Goal: Information Seeking & Learning: Learn about a topic

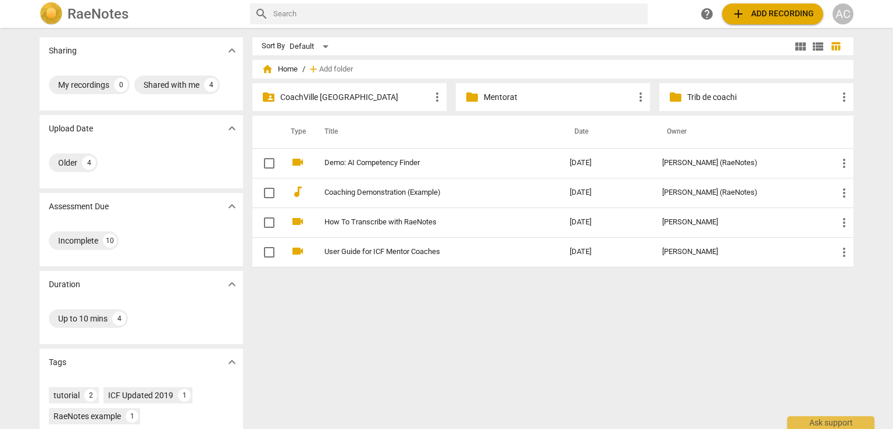
click at [362, 98] on p "CoachVille [GEOGRAPHIC_DATA]" at bounding box center [355, 97] width 150 height 12
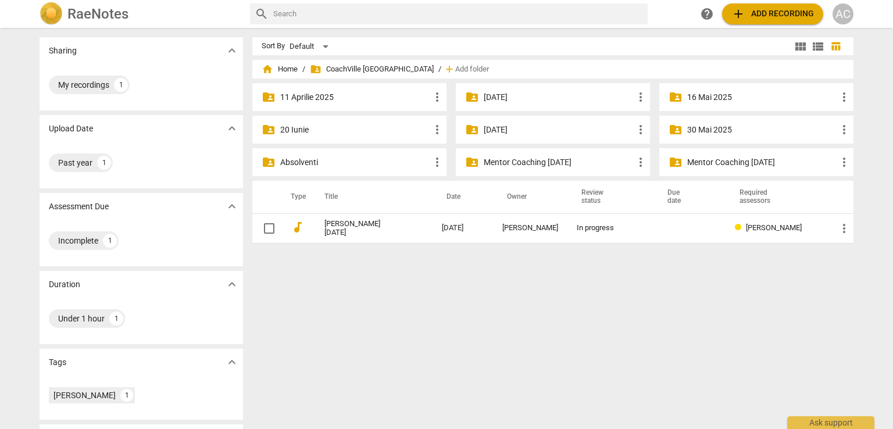
click at [711, 95] on p "16 Mai 2025" at bounding box center [763, 97] width 150 height 12
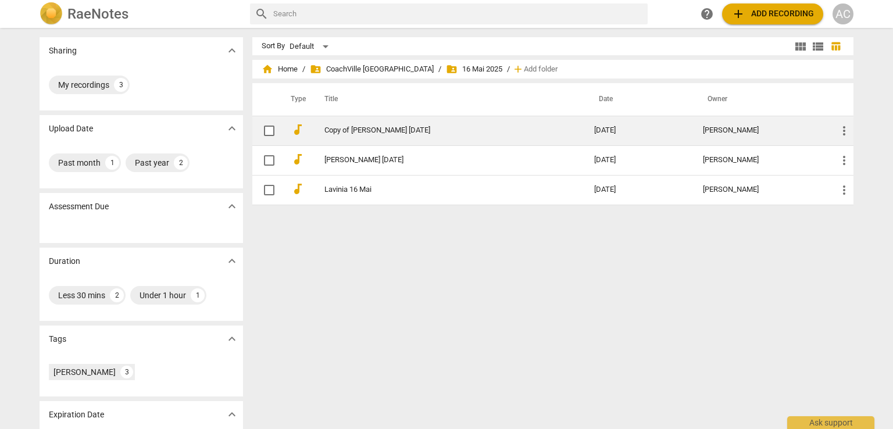
click at [356, 133] on link "Copy of [PERSON_NAME] [DATE]" at bounding box center [439, 130] width 228 height 9
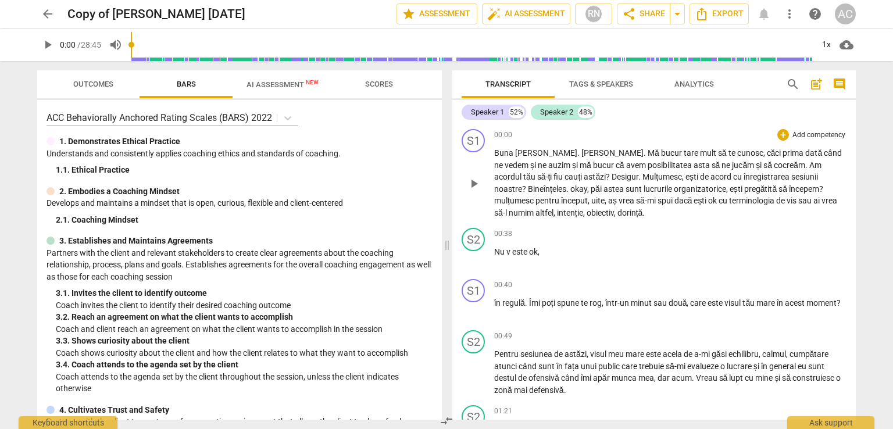
click at [584, 172] on span "astăzi" at bounding box center [595, 176] width 22 height 9
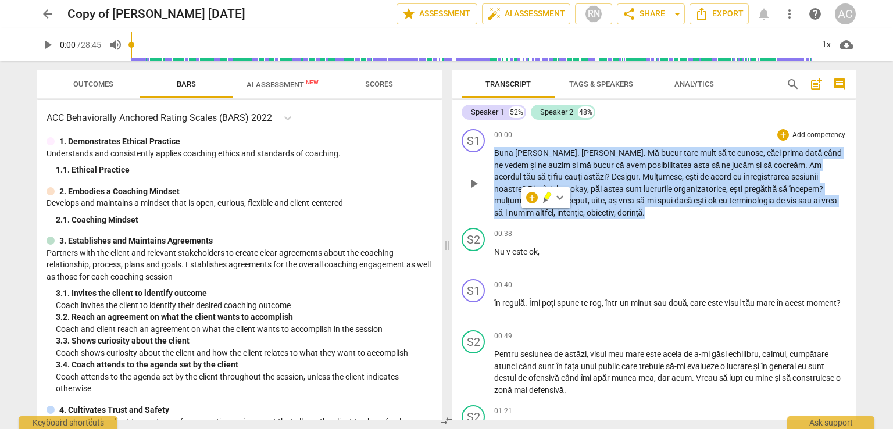
click at [584, 172] on span "astăzi" at bounding box center [595, 176] width 22 height 9
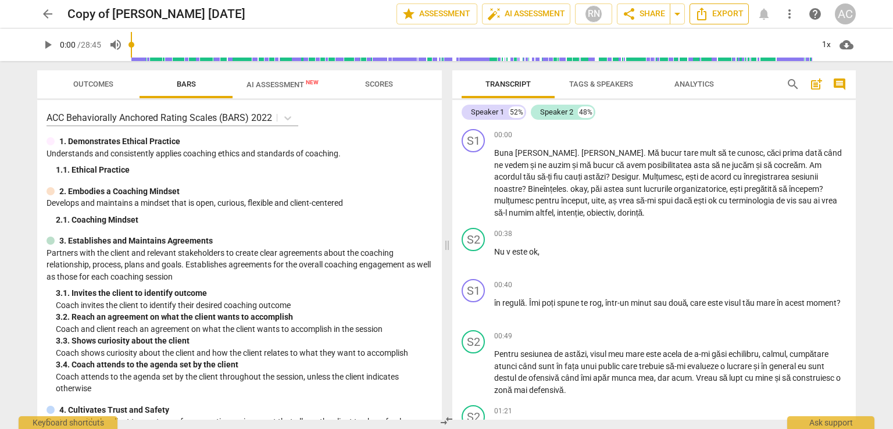
click at [733, 19] on span "Export" at bounding box center [719, 14] width 49 height 14
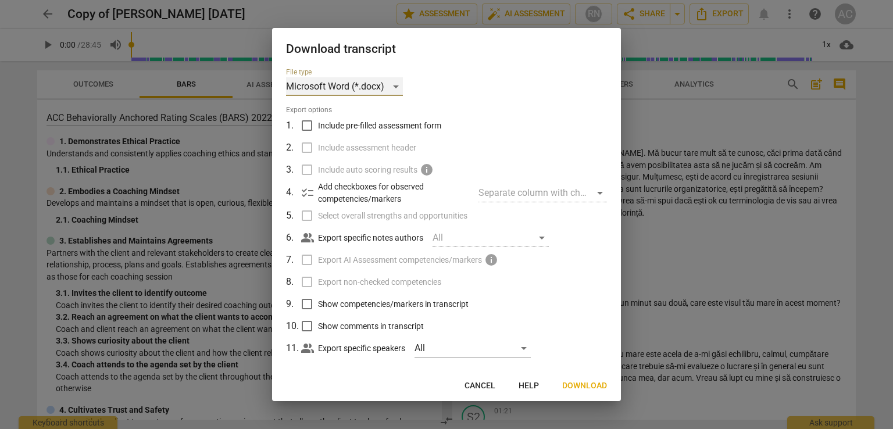
click at [365, 84] on div "Microsoft Word (*.docx)" at bounding box center [344, 86] width 117 height 19
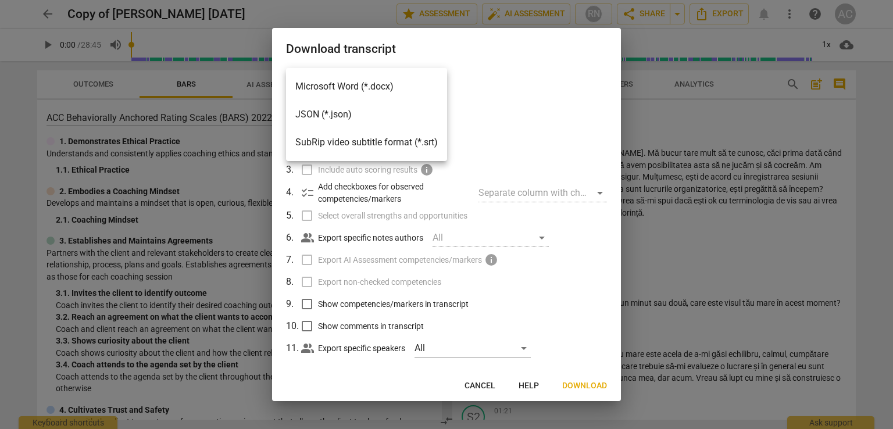
click at [365, 84] on li "Microsoft Word (*.docx)" at bounding box center [366, 87] width 161 height 28
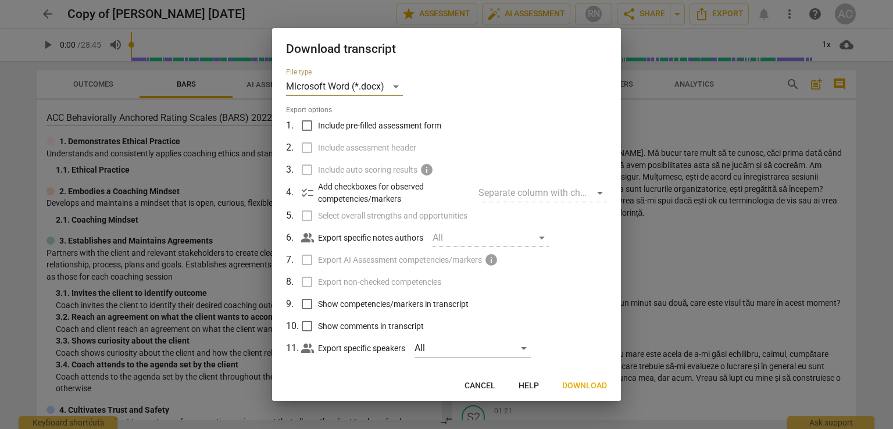
click at [574, 386] on span "Download" at bounding box center [584, 386] width 45 height 12
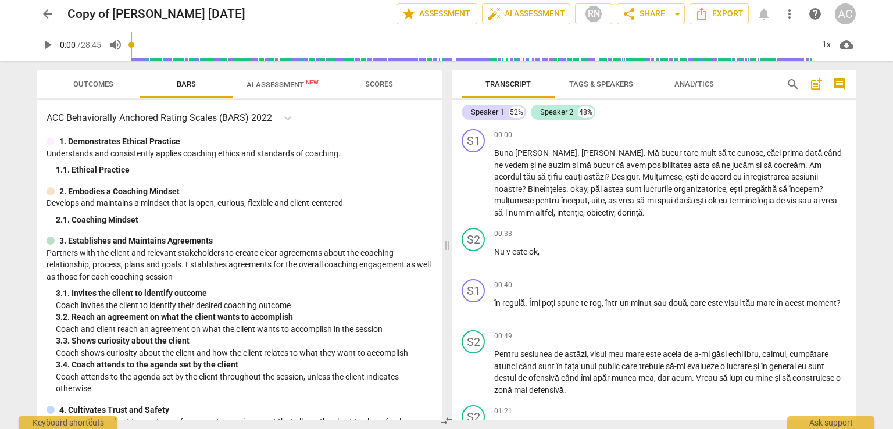
click at [61, 15] on div "arrow_back Copy of [PERSON_NAME] [DATE] edit star Assessment auto_fix_high AI A…" at bounding box center [446, 13] width 819 height 21
click at [45, 11] on span "arrow_back" at bounding box center [48, 14] width 14 height 14
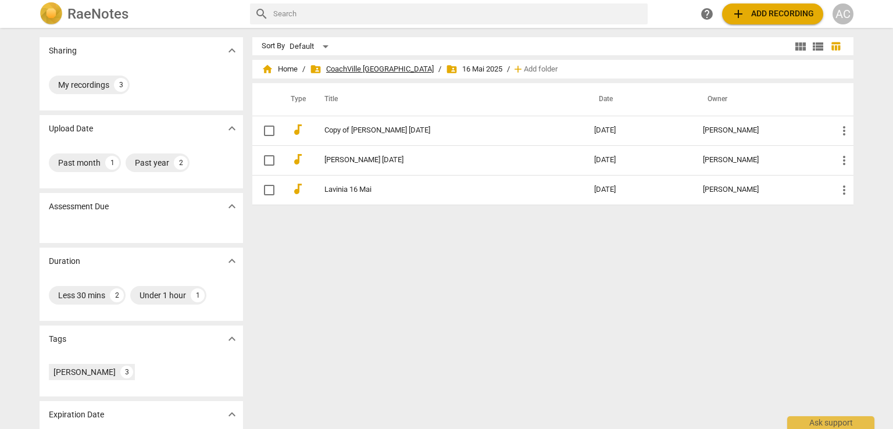
click at [369, 70] on span "folder_shared CoachVille [GEOGRAPHIC_DATA]" at bounding box center [372, 69] width 124 height 12
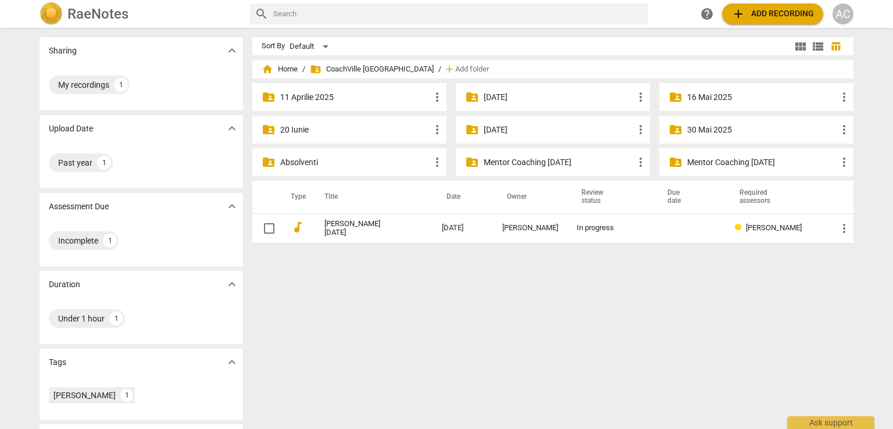
click at [493, 164] on p "Mentor Coaching [DATE]" at bounding box center [559, 162] width 150 height 12
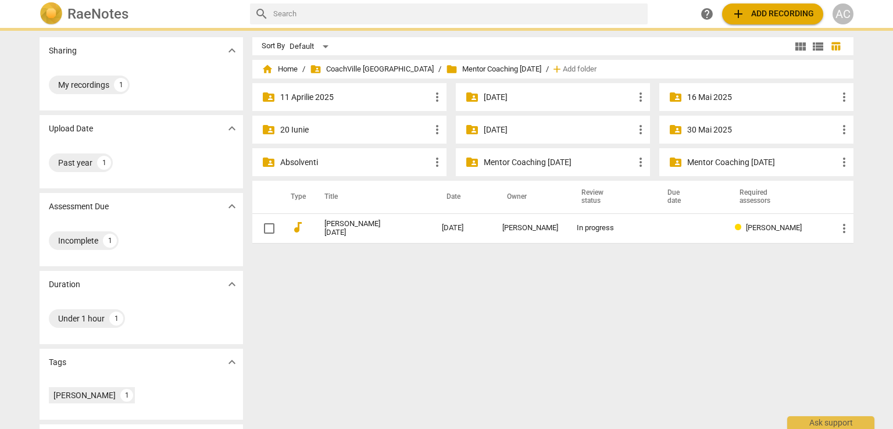
click at [493, 164] on p "Mentor Coaching [DATE]" at bounding box center [559, 162] width 150 height 12
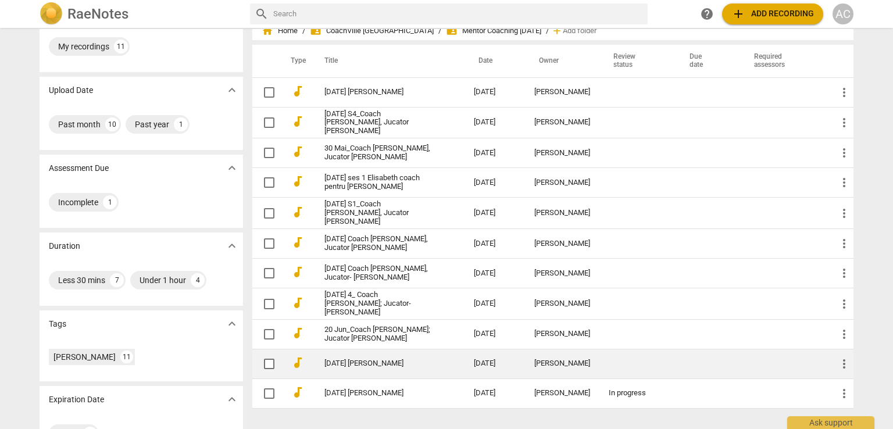
scroll to position [73, 0]
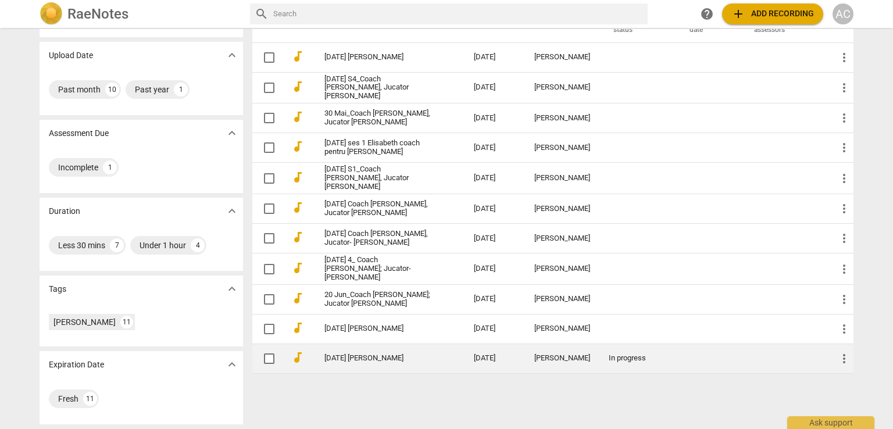
click at [373, 358] on link "[DATE] [PERSON_NAME]" at bounding box center [379, 358] width 108 height 9
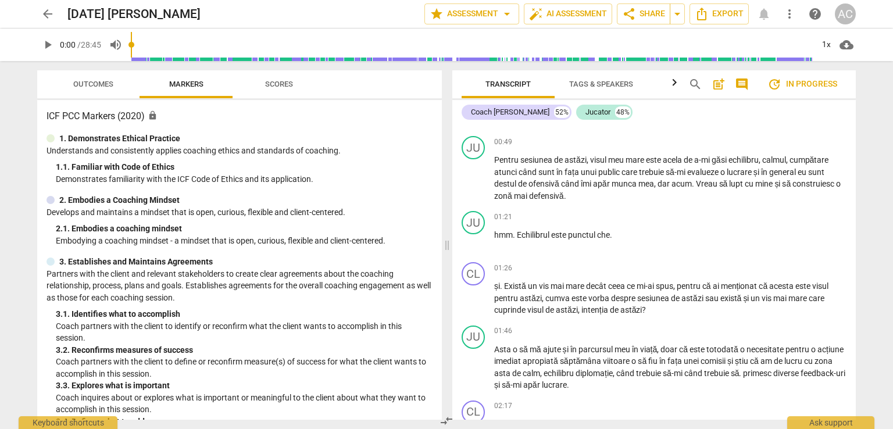
scroll to position [174, 0]
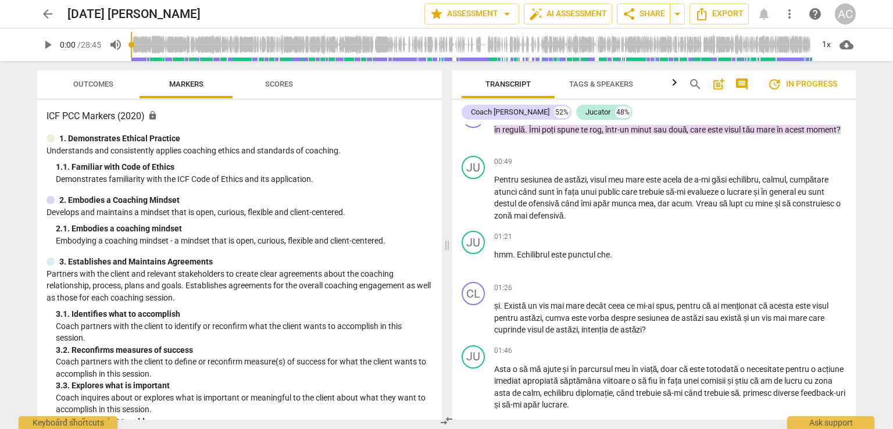
click at [43, 42] on span "play_arrow" at bounding box center [48, 45] width 14 height 14
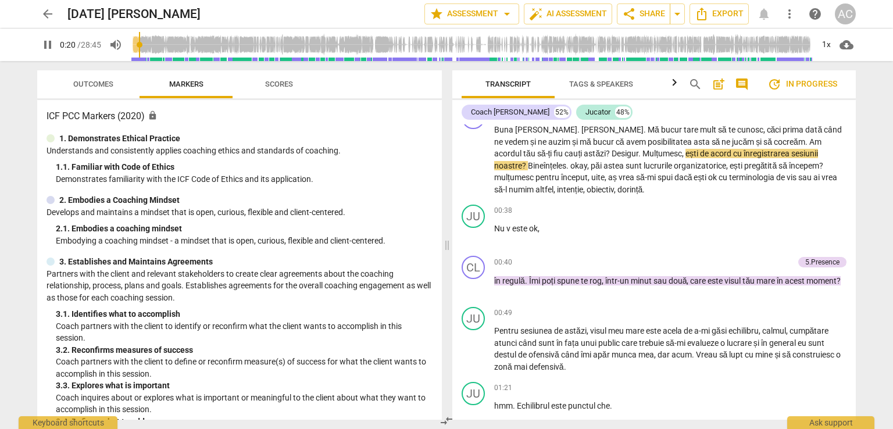
click at [15, 60] on div "pause 0:20 / 28:45 volume_up 1x cloud_download" at bounding box center [446, 45] width 875 height 33
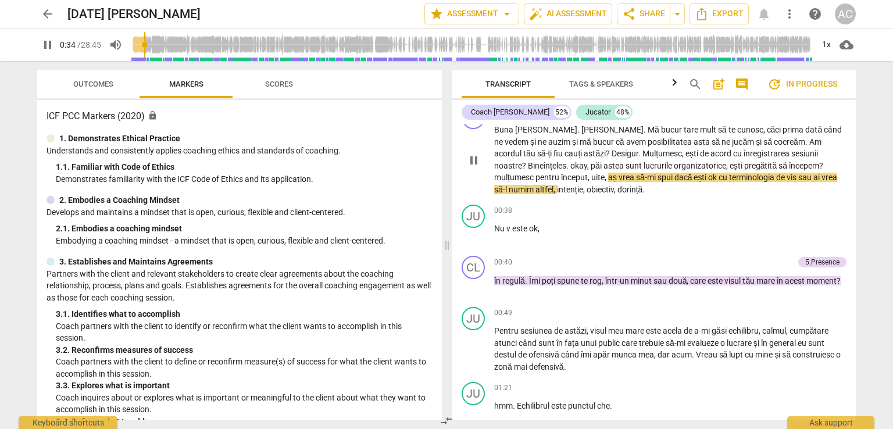
click at [536, 185] on span "numim" at bounding box center [522, 189] width 27 height 9
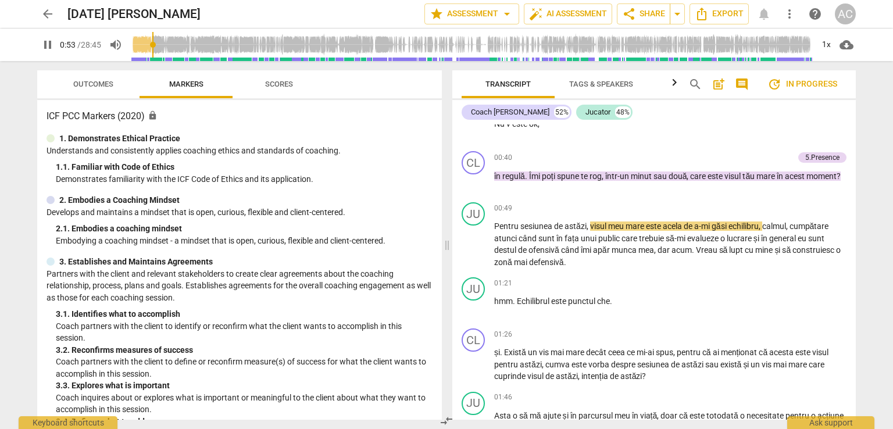
scroll to position [140, 0]
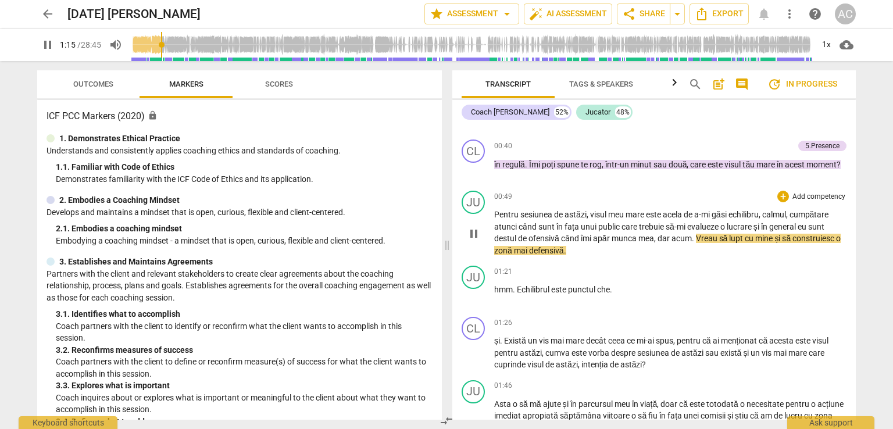
click at [740, 214] on span "echilibru" at bounding box center [744, 214] width 30 height 9
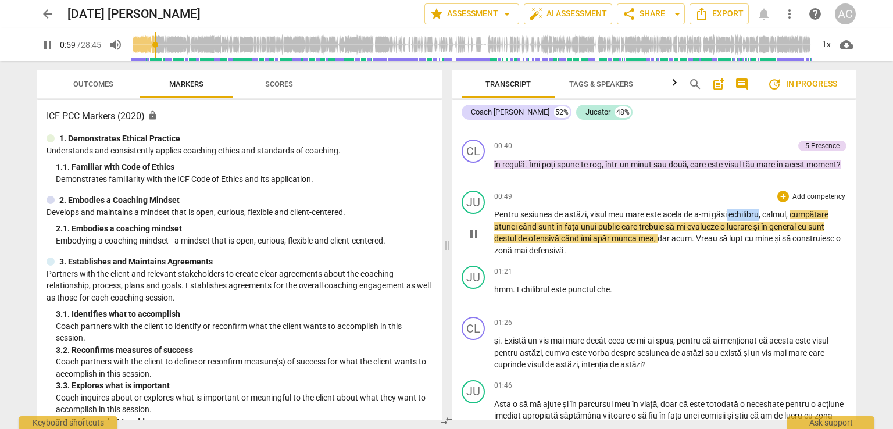
drag, startPoint x: 730, startPoint y: 212, endPoint x: 763, endPoint y: 213, distance: 33.2
click at [763, 213] on p "Pentru sesiunea de astăzi , visul meu mare este acela de a-mi găsi echilibru , …" at bounding box center [670, 233] width 352 height 48
click at [789, 202] on icon "button" at bounding box center [791, 200] width 12 height 14
drag, startPoint x: 496, startPoint y: 238, endPoint x: 560, endPoint y: 238, distance: 64.0
click at [560, 238] on p "Pentru sesiunea de astăzi , visul meu mare este acela de a-mi găsi echilibru , …" at bounding box center [670, 233] width 352 height 48
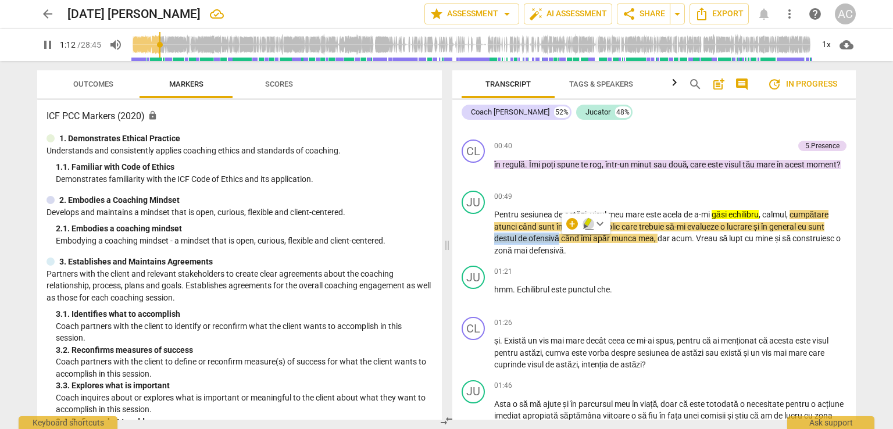
click at [589, 223] on icon "button" at bounding box center [588, 222] width 7 height 8
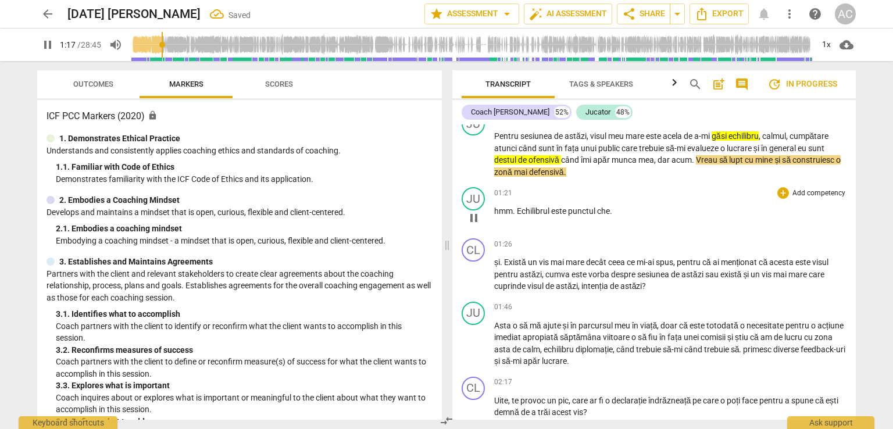
scroll to position [198, 0]
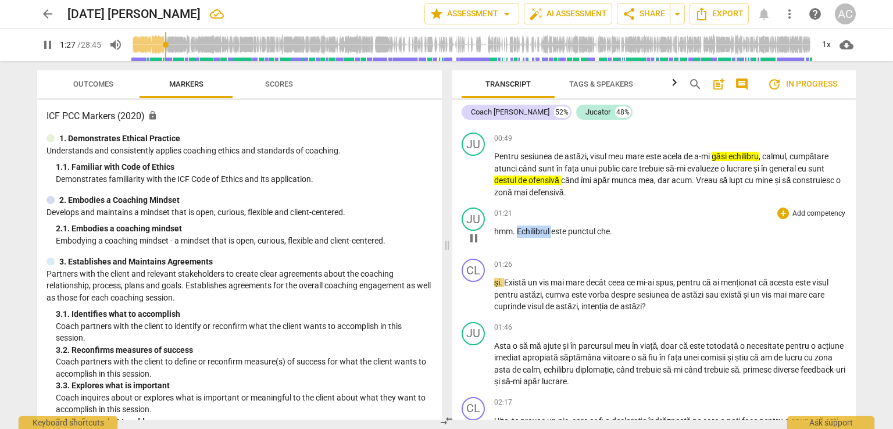
drag, startPoint x: 516, startPoint y: 230, endPoint x: 551, endPoint y: 233, distance: 35.1
click at [551, 233] on p "hmm . Echilibrul este punctul che ." at bounding box center [670, 232] width 352 height 12
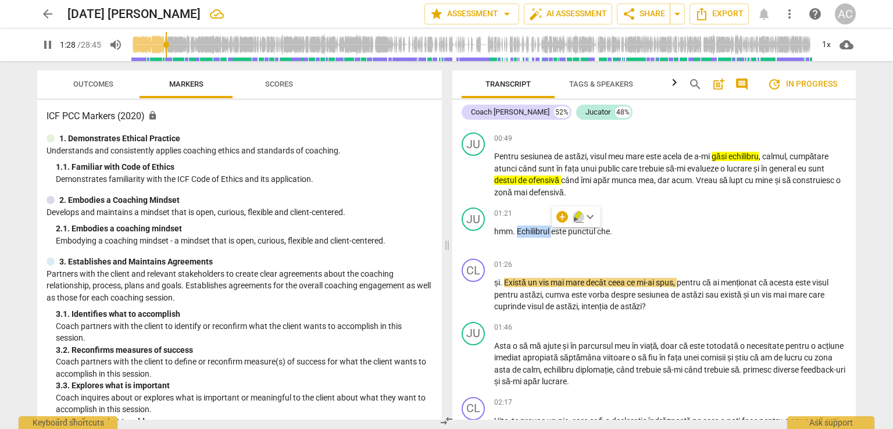
click at [578, 217] on icon "button" at bounding box center [578, 215] width 7 height 8
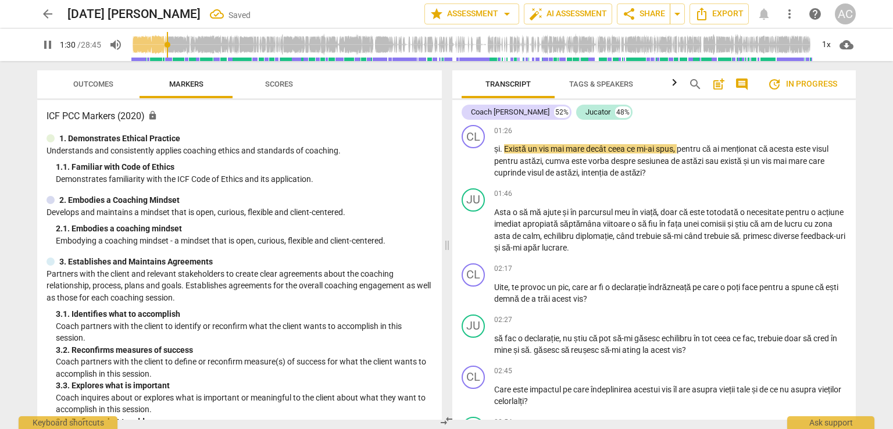
scroll to position [256, 0]
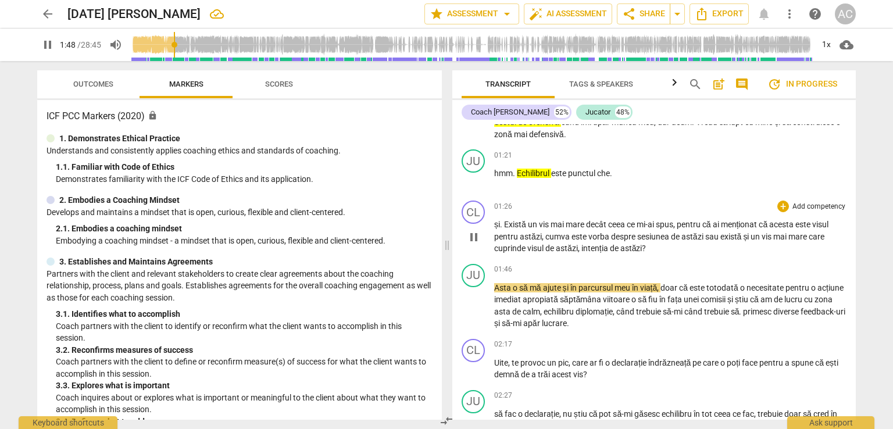
click at [619, 238] on span "despre" at bounding box center [624, 236] width 26 height 9
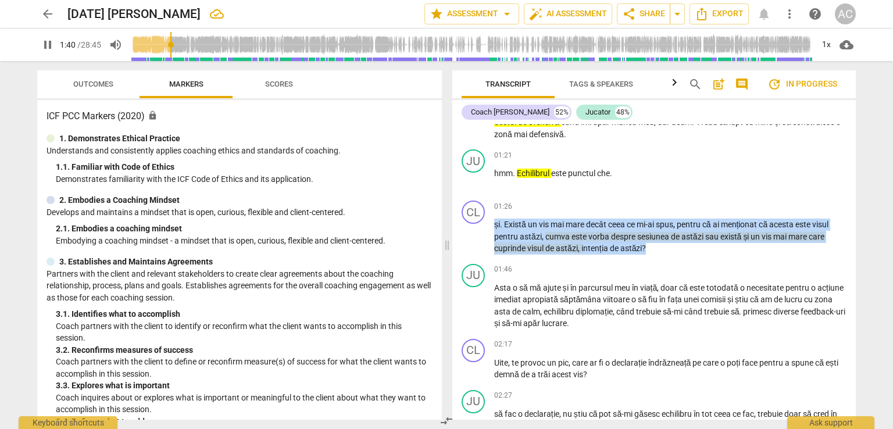
click at [42, 41] on span "pause" at bounding box center [48, 45] width 14 height 14
type input "100"
click at [800, 208] on p "Add competency" at bounding box center [819, 207] width 55 height 10
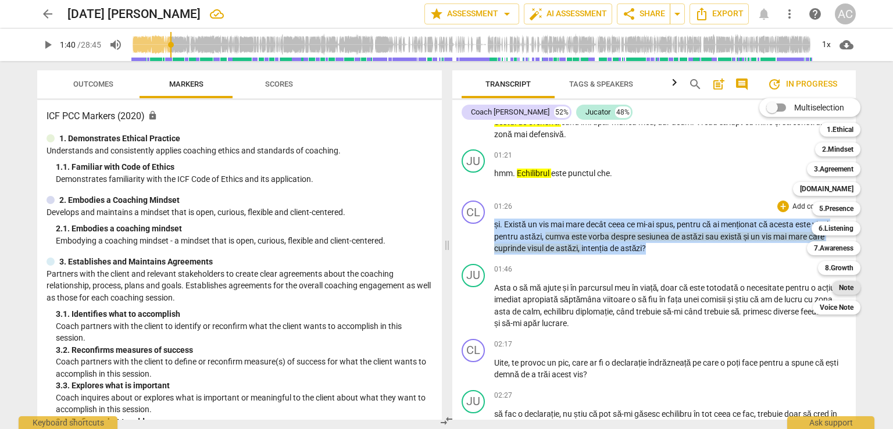
click at [843, 291] on b "Note" at bounding box center [846, 288] width 15 height 14
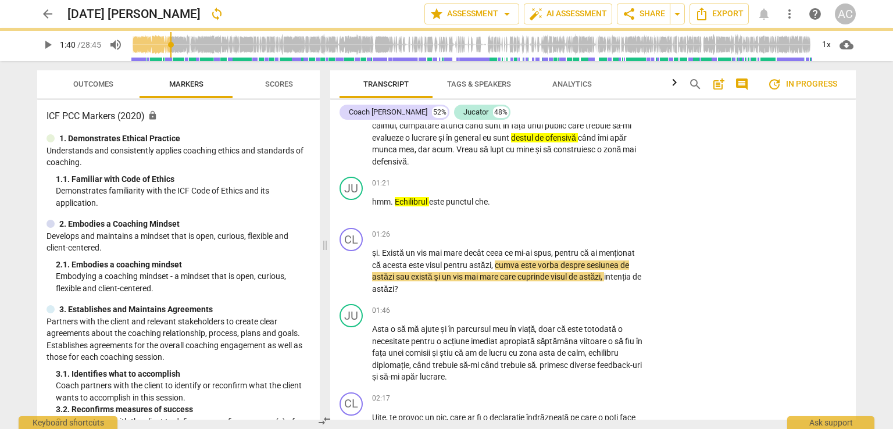
scroll to position [269, 0]
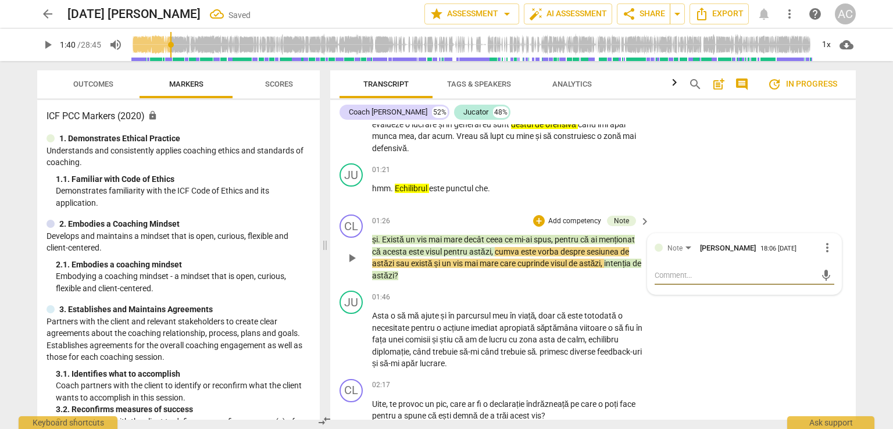
type textarea "a"
type textarea "at"
type textarea "ate"
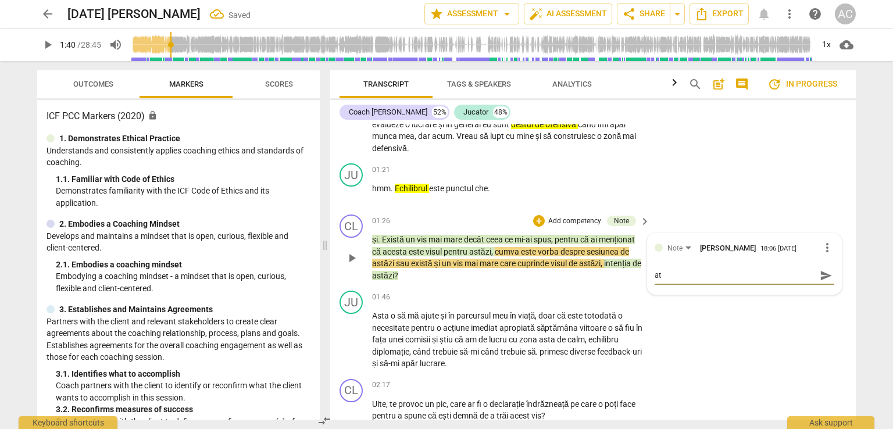
type textarea "ate"
type textarea "aten"
type textarea "atent"
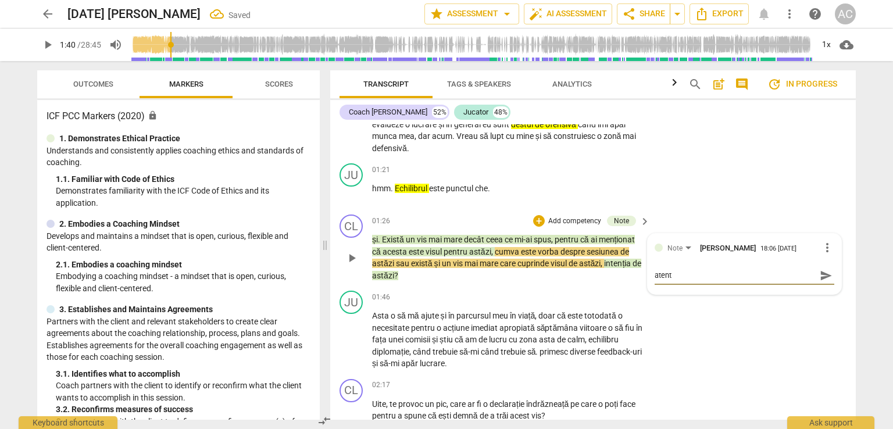
type textarea "atenti"
type textarea "atentie"
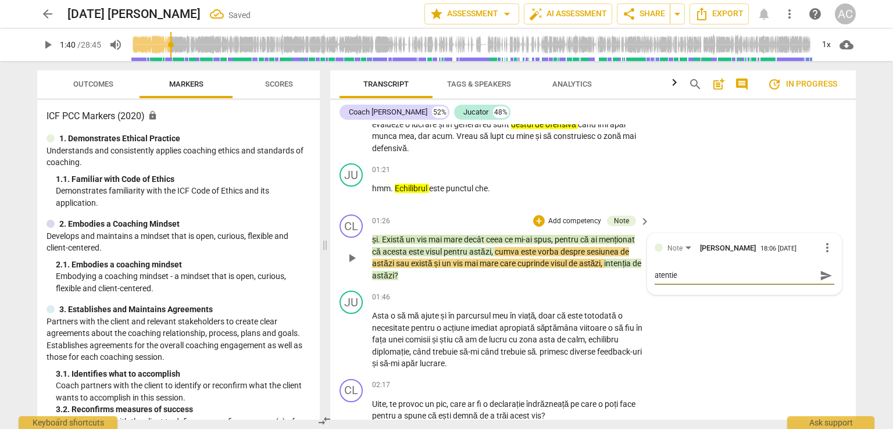
type textarea "atentie"
type textarea "atentie i"
type textarea "atentie in"
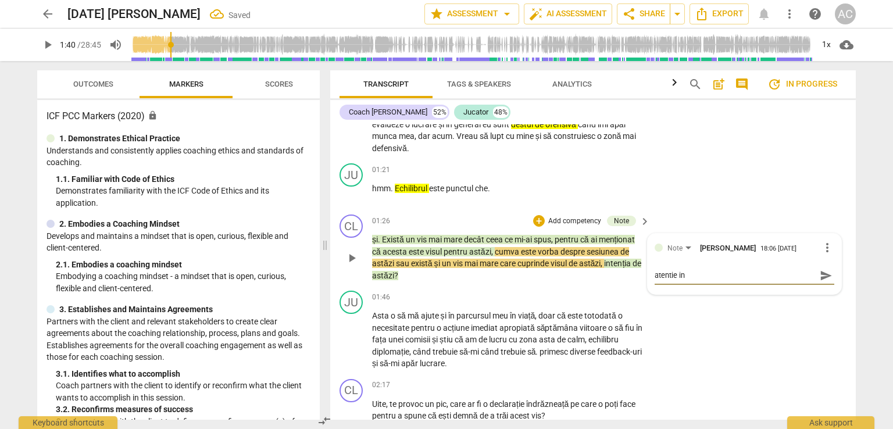
type textarea "atentie int"
type textarea "atentie intr"
type textarea "atentie intre"
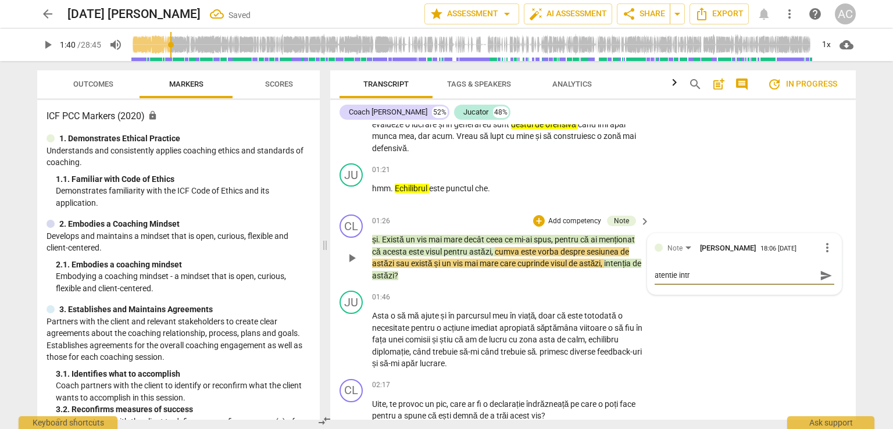
type textarea "atentie intre"
type textarea "atentie intreb"
type textarea "atentie intreba"
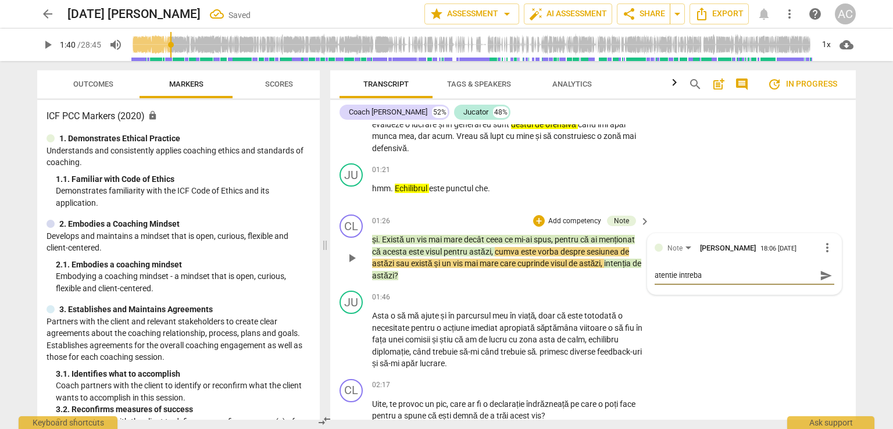
type textarea "atentie intrebar"
type textarea "atentie intrebare"
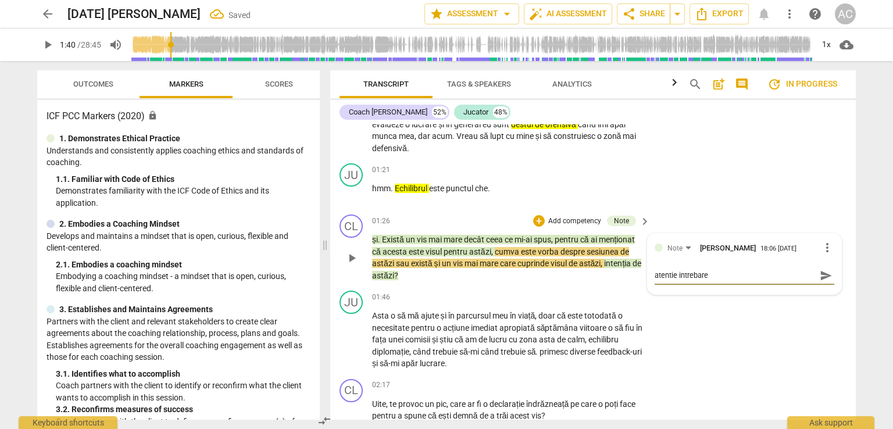
type textarea "atentie intrebare"
type textarea "atentie intrebare i"
type textarea "atentie intrebare in"
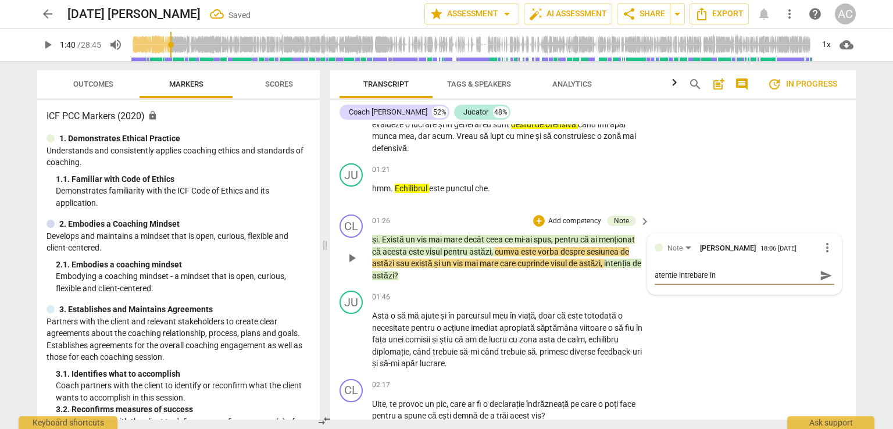
type textarea "atentie intrebare inc"
type textarea "atentie intrebare inch"
type textarea "atentie intrebare inchi"
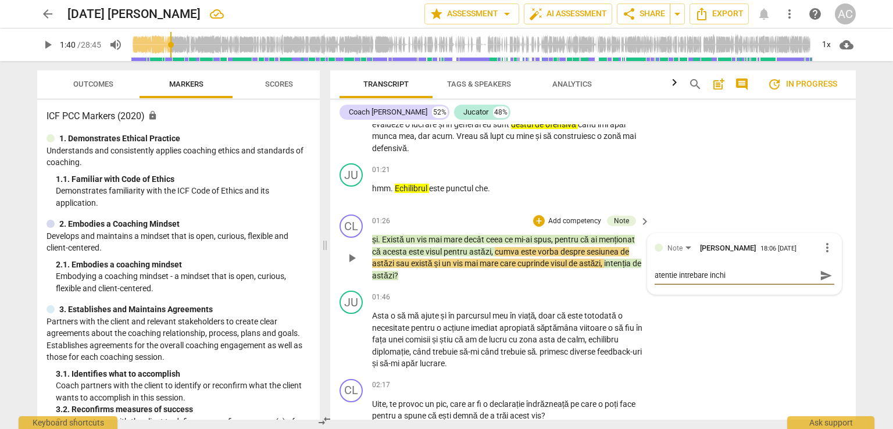
type textarea "atentie intrebare inchis"
type textarea "atentie intrebare inchisa"
click at [662, 176] on div "JU play_arrow pause 01:21 + Add competency keyboard_arrow_right hmm . Echilibru…" at bounding box center [593, 184] width 526 height 51
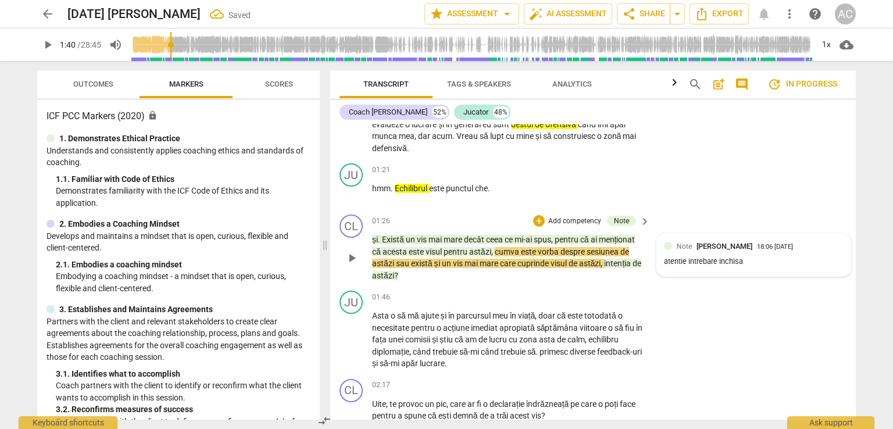
click at [699, 262] on div "atentie intrebare inchisa" at bounding box center [754, 262] width 180 height 11
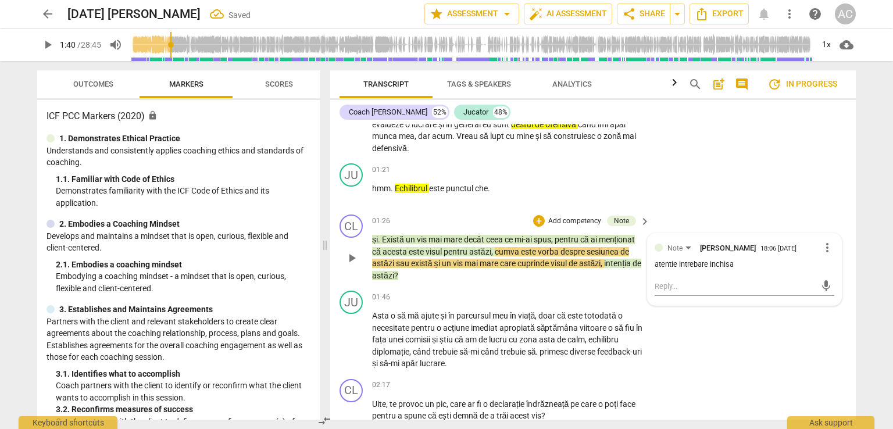
click at [735, 263] on div "atentie intrebare inchisa" at bounding box center [745, 264] width 180 height 11
click at [689, 278] on div "mic" at bounding box center [745, 286] width 180 height 19
click at [684, 286] on textarea at bounding box center [735, 286] width 161 height 11
type textarea "a"
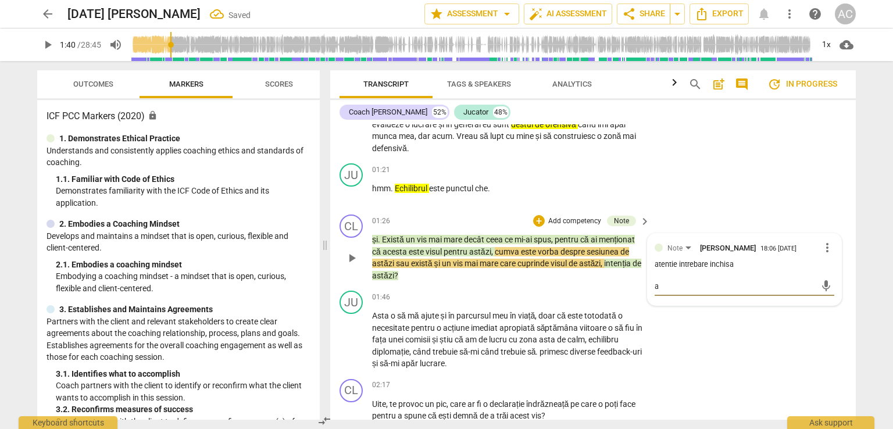
type textarea "al"
type textarea "als"
type textarea "also"
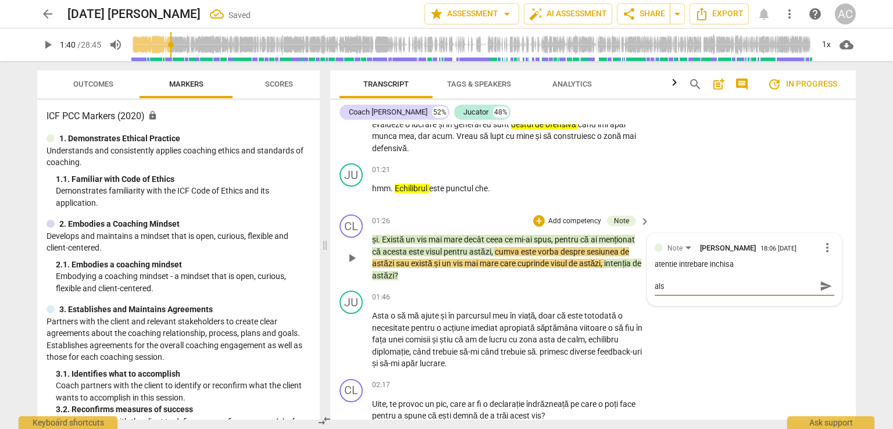
type textarea "also"
type textarea "also,"
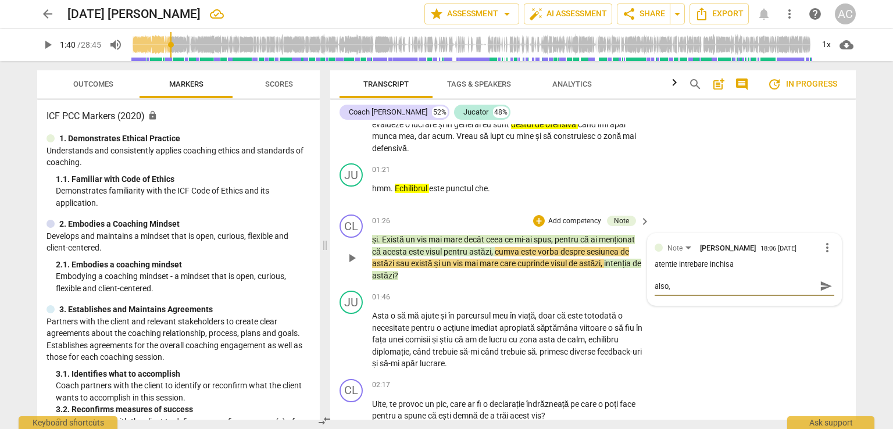
type textarea "also, u"
type textarea "also, un"
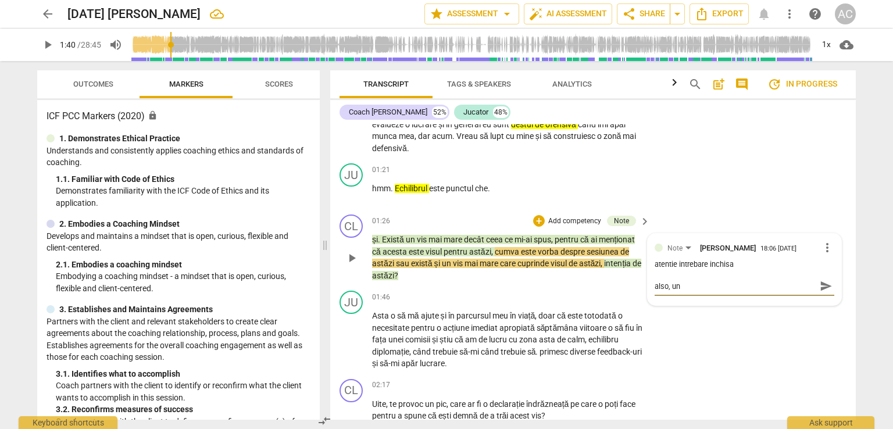
type textarea "also, un"
type textarea "also, un p"
type textarea "also, un pi"
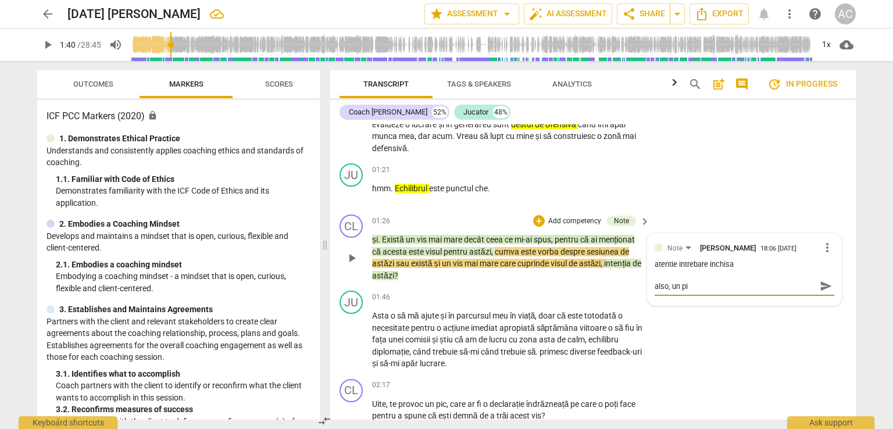
type textarea "also, un pic"
type textarea "also, un pic j"
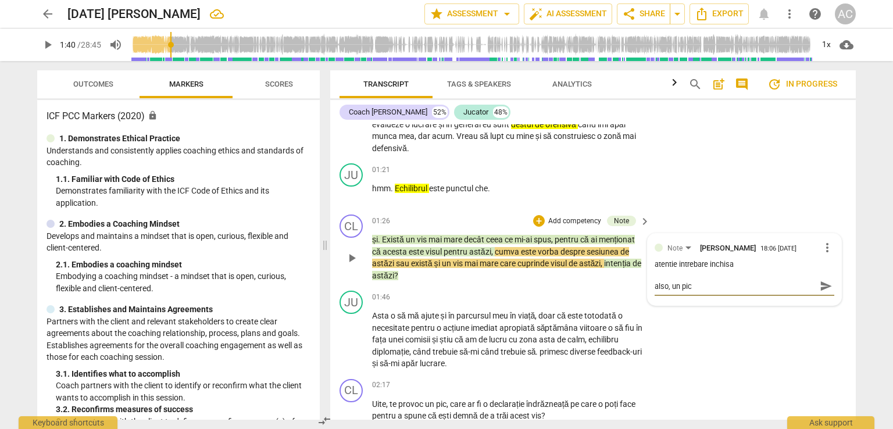
type textarea "also, un pic j"
type textarea "also, un pic ju"
type textarea "also, un pic jud"
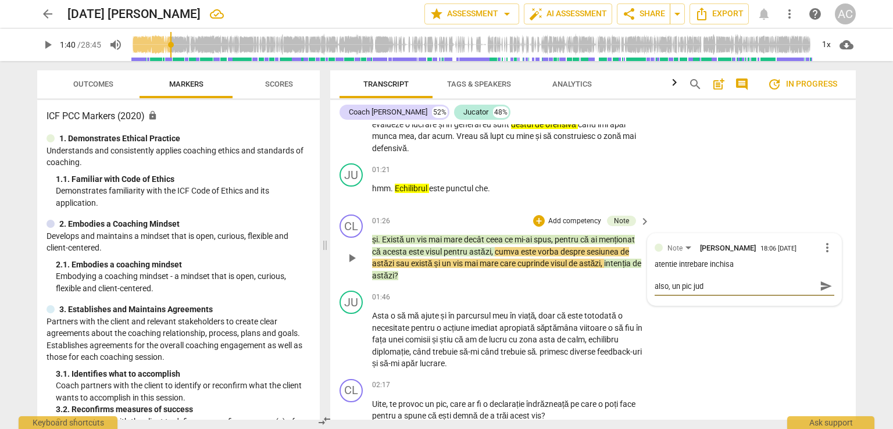
type textarea "also, un pic judg"
type textarea "also, un pic judge"
type textarea "also, un pic judgem"
type textarea "also, un pic judgeme"
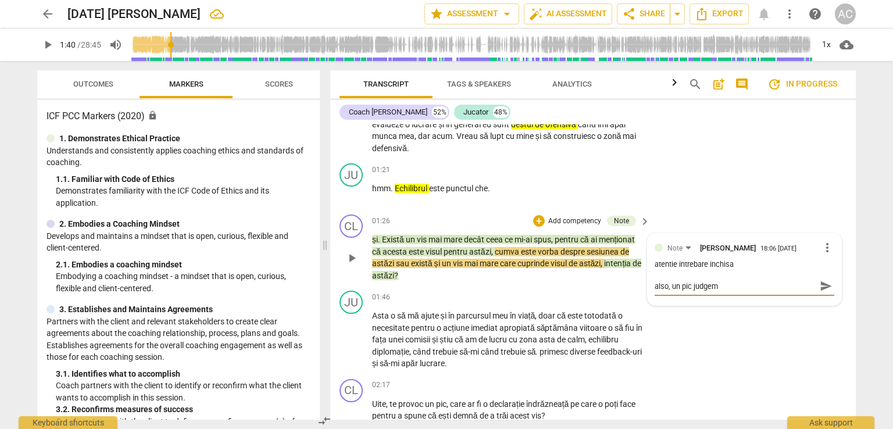
type textarea "also, un pic judgeme"
type textarea "also, un pic judgemen"
type textarea "also, un pic judgement"
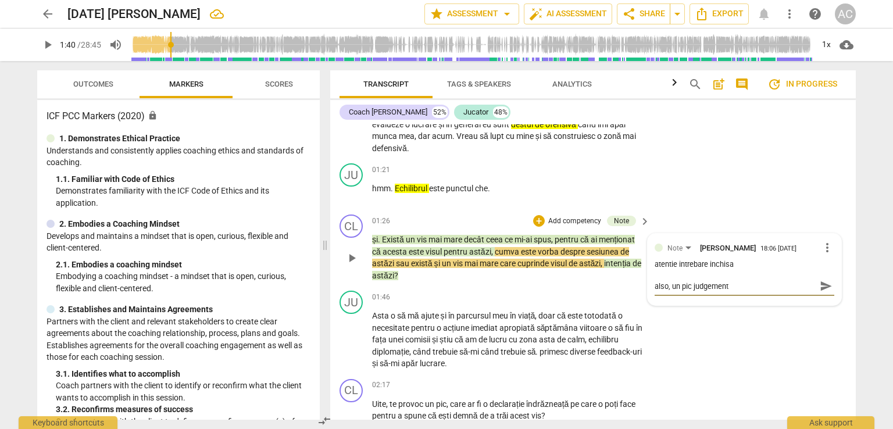
type textarea "also, un pic judgementa"
type textarea "also, un pic judgemental"
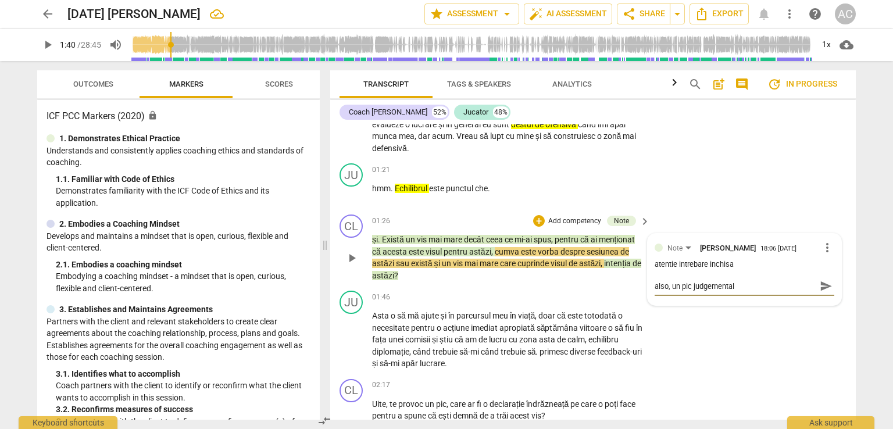
type textarea "also, un pic judgemental"
type textarea "also, un pic judgemental f"
type textarea "also, un pic judgemental fi"
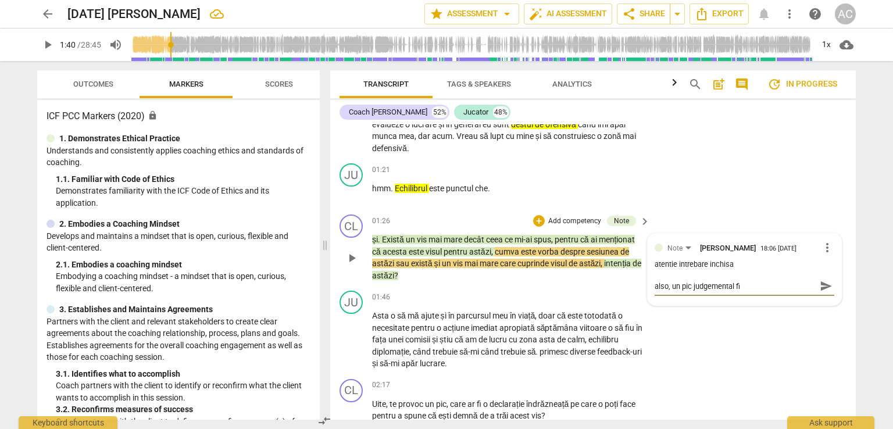
type textarea "also, un pic judgemental fii"
type textarea "also, un pic judgemental fiin"
type textarea "also, un pic judgemental fiind"
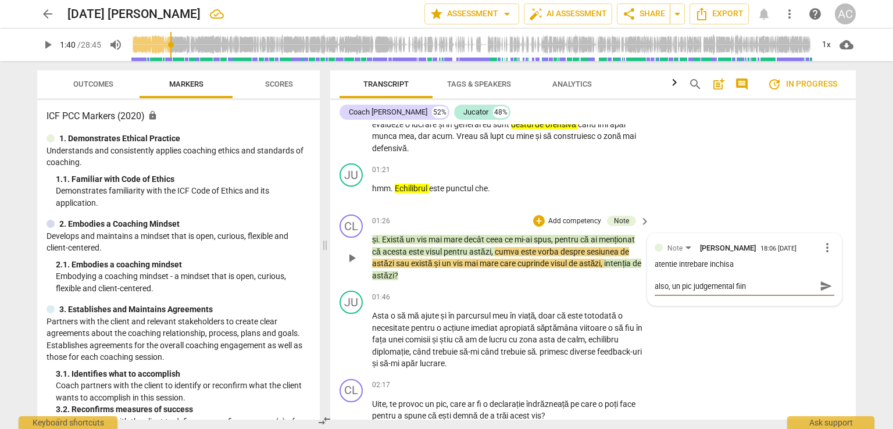
type textarea "also, un pic judgemental fiind"
type textarea "also, un pic judgemental fiind u"
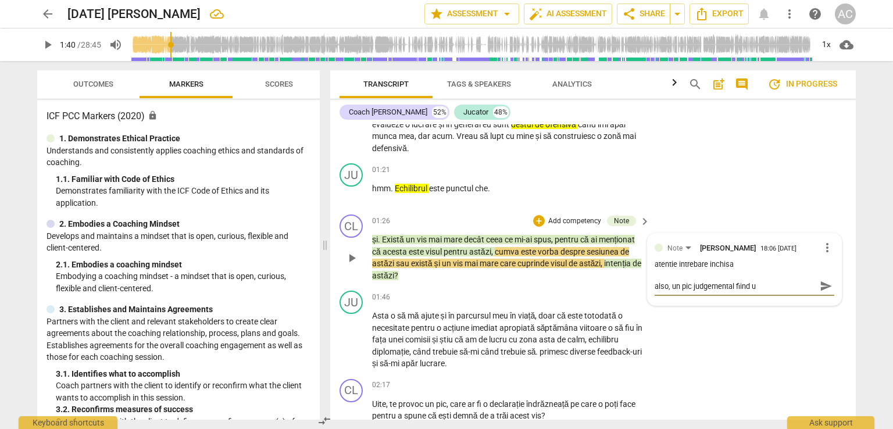
type textarea "also, un pic judgemental fiind un"
type textarea "also, un pic judgemental fiind un v"
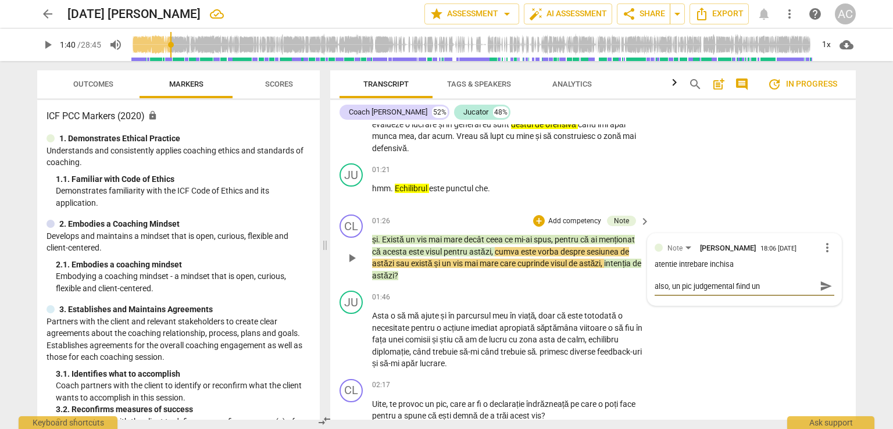
type textarea "also, un pic judgemental fiind un v"
type textarea "also, un pic judgemental fiind un vi"
type textarea "also, un pic judgemental fiind un vis"
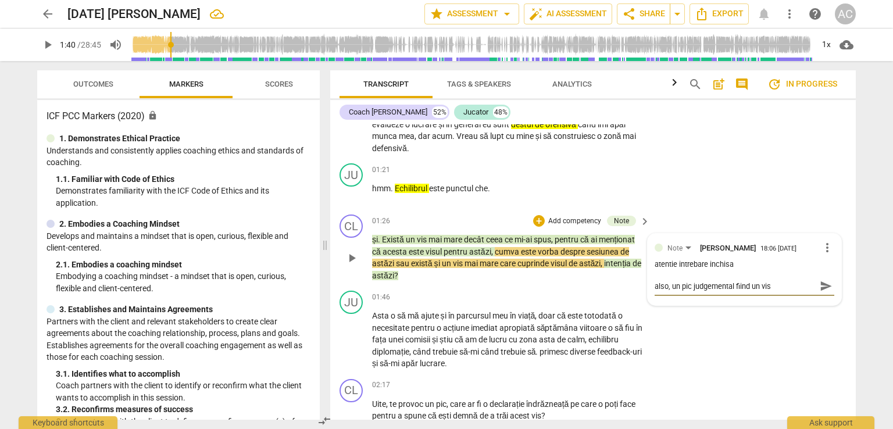
type textarea "also, un pic judgemental fiind un vis"
type textarea "also, un pic judgemental fiind un vis p"
type textarea "also, un pic judgemental fiind un vis pr"
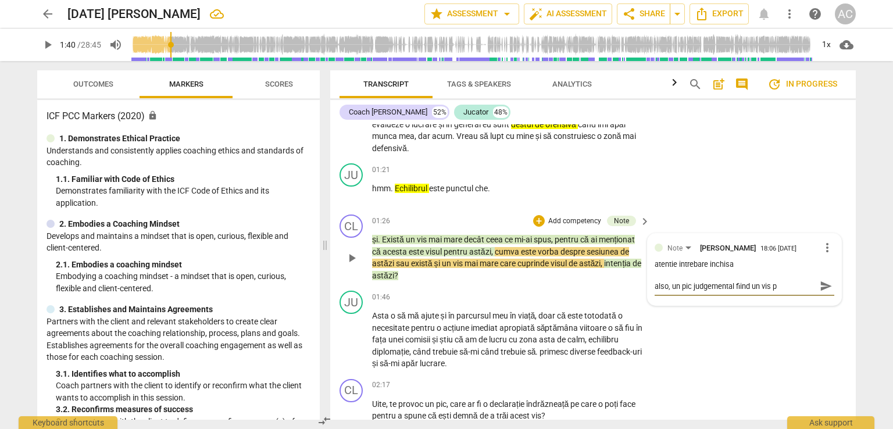
type textarea "also, un pic judgemental fiind un vis pr"
type textarea "also, un pic judgemental fiind un vis pre"
type textarea "also, un pic judgemental fiind un vis [DEMOGRAPHIC_DATA]"
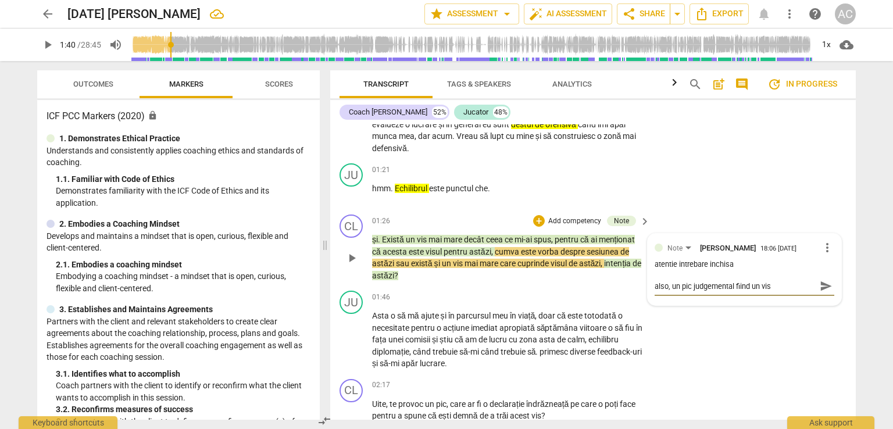
type textarea "also, un pic judgemental fiind un vis [DEMOGRAPHIC_DATA]"
type textarea "also, un pic judgemental fiind un vis prea m"
type textarea "also, un pic judgemental fiind un vis prea mi"
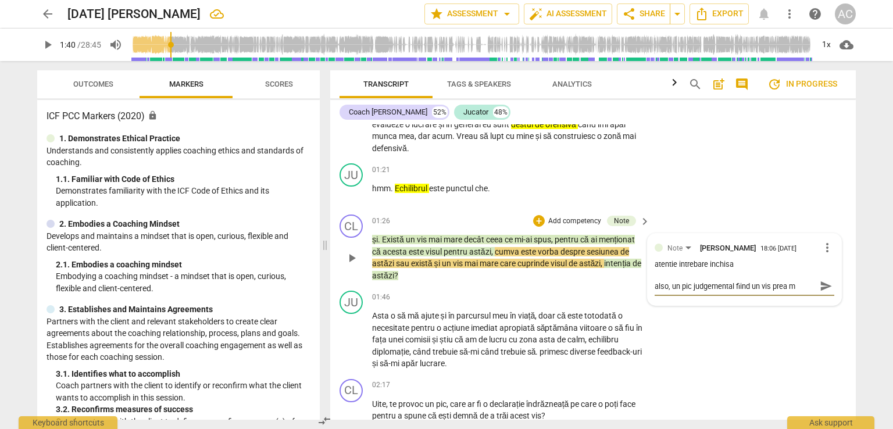
type textarea "also, un pic judgemental fiind un vis prea mi"
type textarea "also, un pic judgemental fiind un vis prea mic"
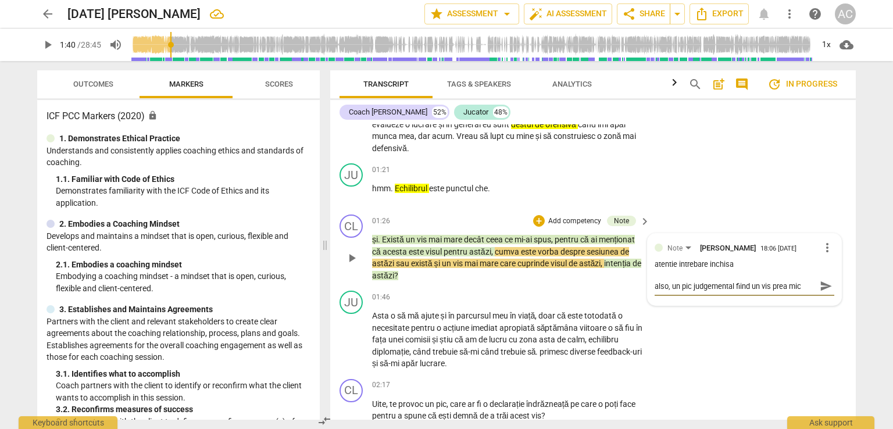
type textarea "also, un pic judgemental fiind un vis prea mic :"
type textarea "also, un pic judgemental fiind un vis prea mic :)"
click at [828, 286] on span "send" at bounding box center [826, 286] width 13 height 13
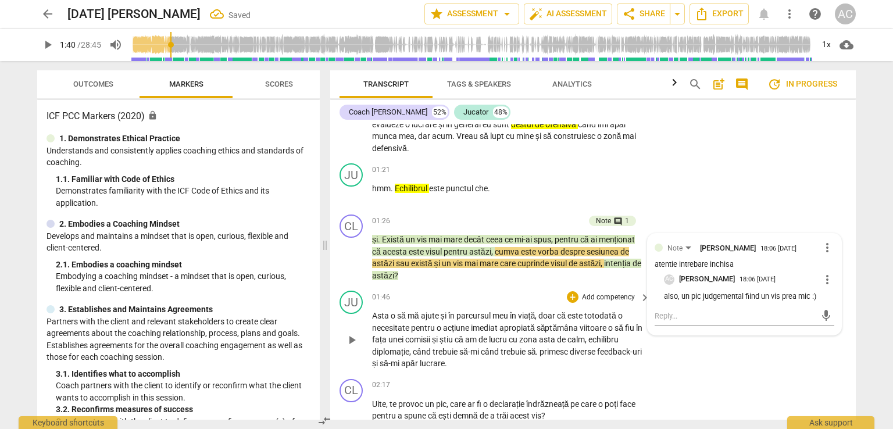
scroll to position [386, 0]
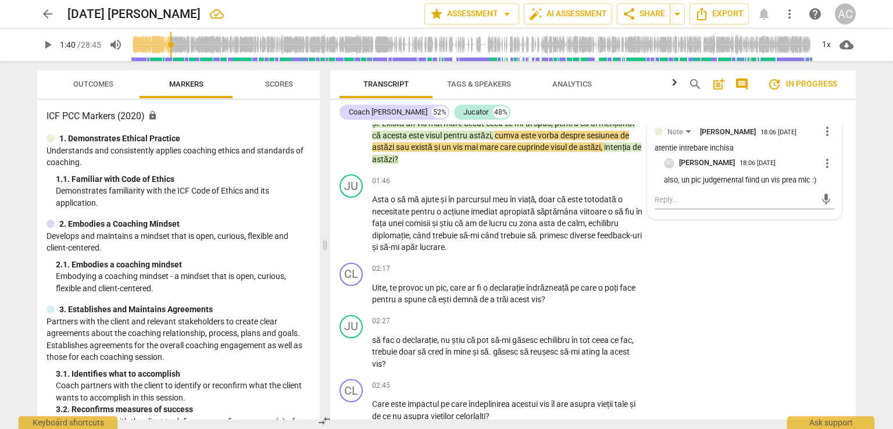
click at [44, 48] on span "play_arrow" at bounding box center [48, 45] width 14 height 14
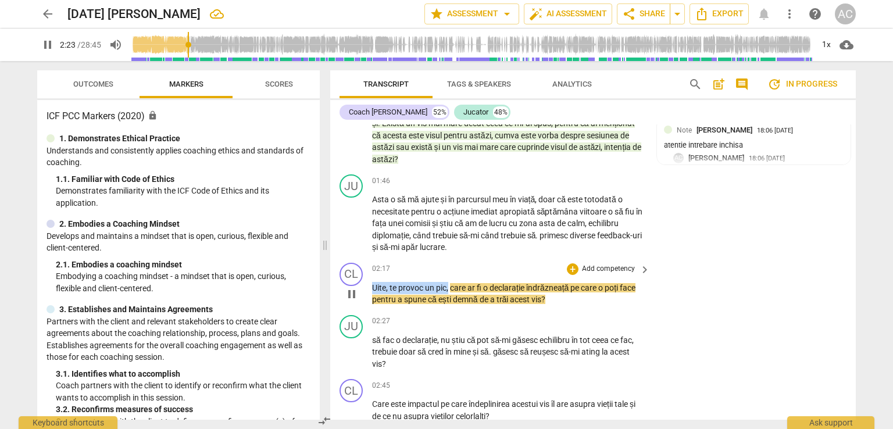
drag, startPoint x: 373, startPoint y: 286, endPoint x: 448, endPoint y: 285, distance: 75.0
click at [448, 285] on p "Uite , te provoc un pic , care ar fi o declarație îndrăzneață pe care o poți fa…" at bounding box center [508, 294] width 272 height 24
click at [474, 270] on icon "button" at bounding box center [478, 272] width 12 height 14
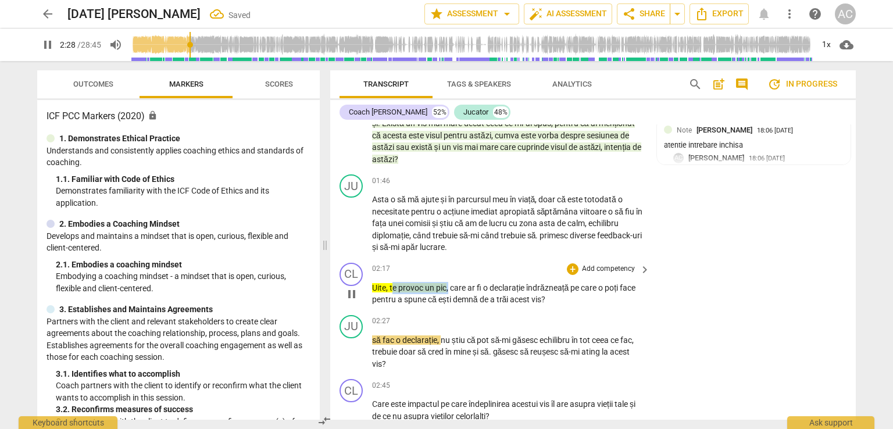
drag, startPoint x: 393, startPoint y: 287, endPoint x: 448, endPoint y: 280, distance: 55.8
click at [448, 280] on div "02:17 + Add competency keyboard_arrow_right Uite , te provoc un pic , care ar f…" at bounding box center [511, 284] width 279 height 43
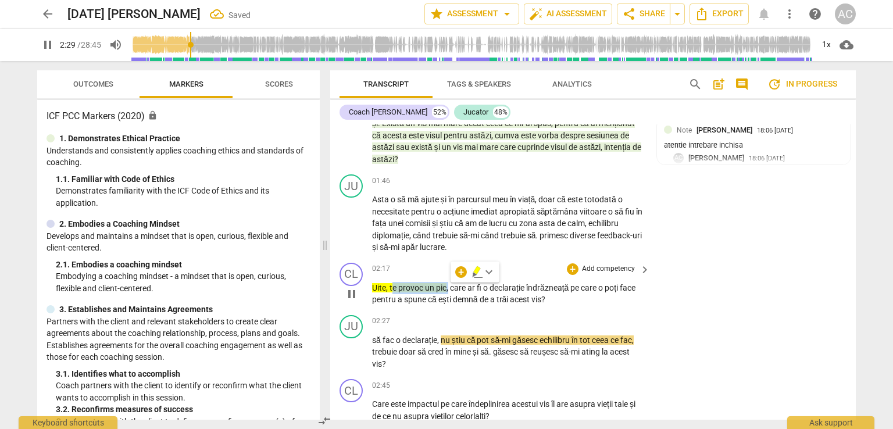
click at [618, 268] on p "Add competency" at bounding box center [608, 269] width 55 height 10
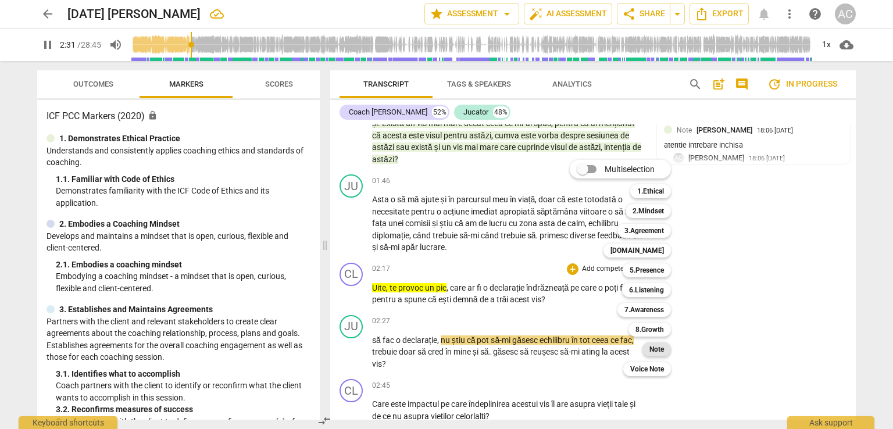
click at [661, 351] on b "Note" at bounding box center [657, 350] width 15 height 14
type input "152"
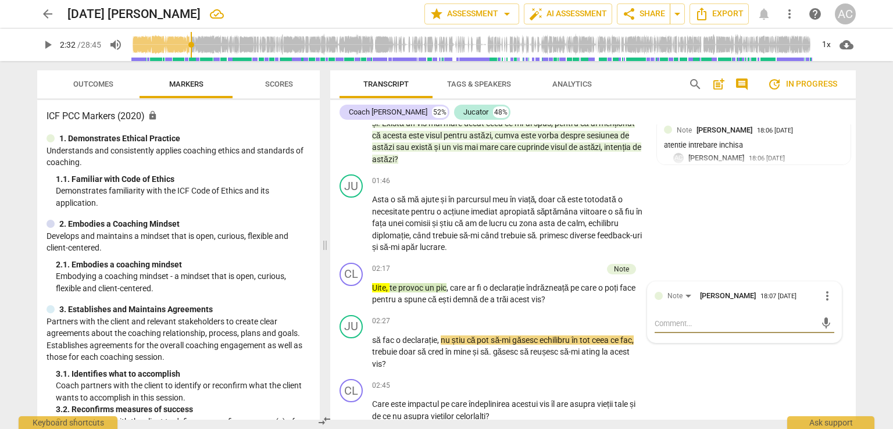
type textarea "e"
type textarea "e o"
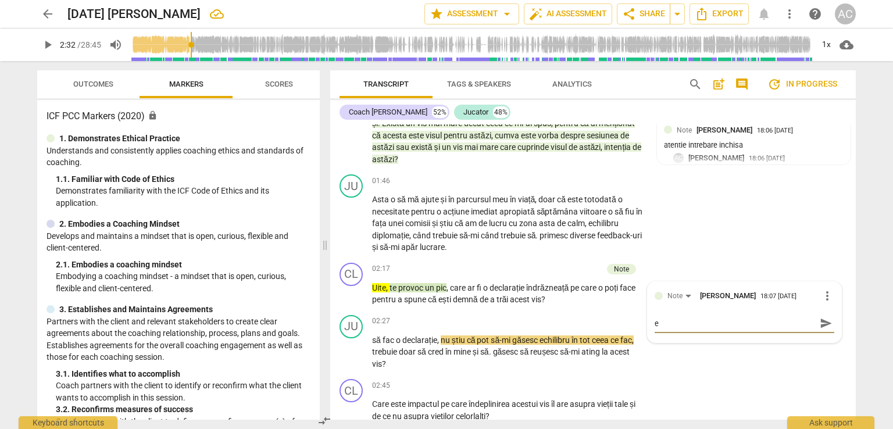
type textarea "e o"
type textarea "e ok"
type textarea "e ok s"
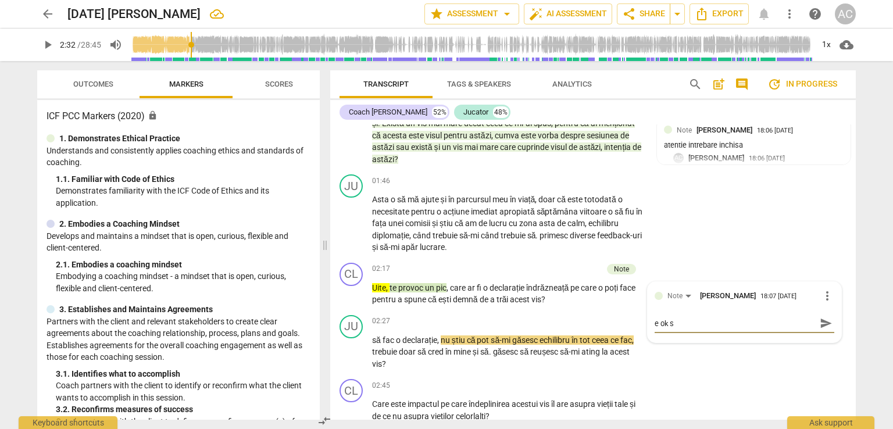
type textarea "e ok să"
type textarea "e ok să p"
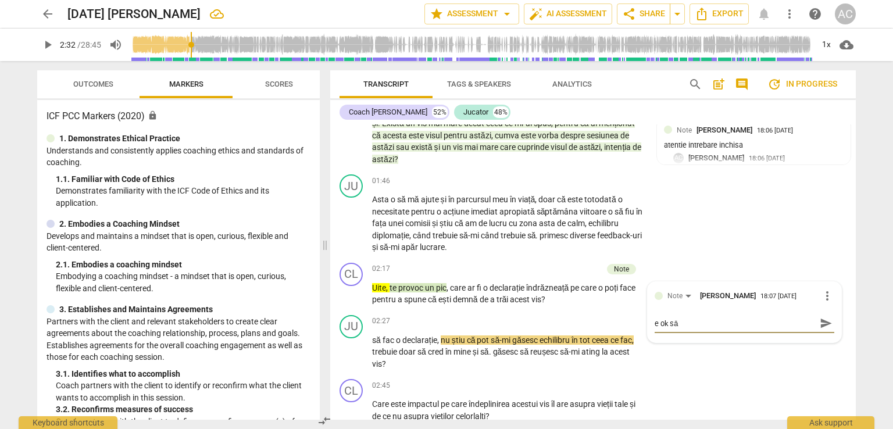
type textarea "e ok să p"
type textarea "e ok să pr"
type textarea "e ok să pro"
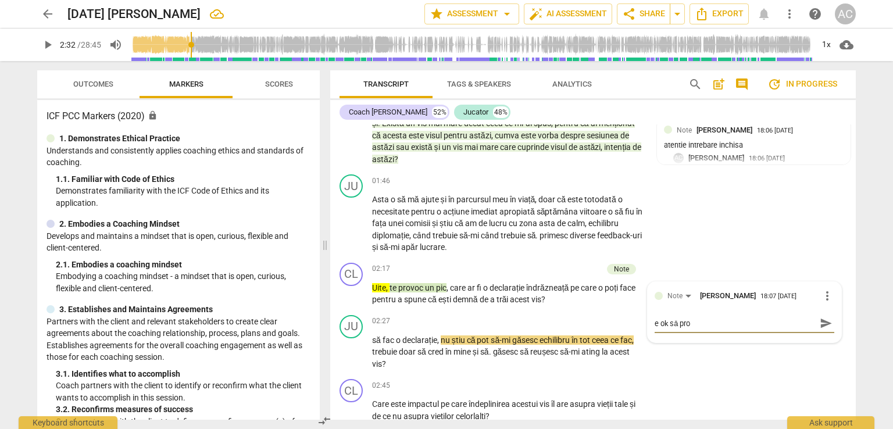
type textarea "e ok să prov"
type textarea "e ok să provo"
type textarea "e ok să provoc"
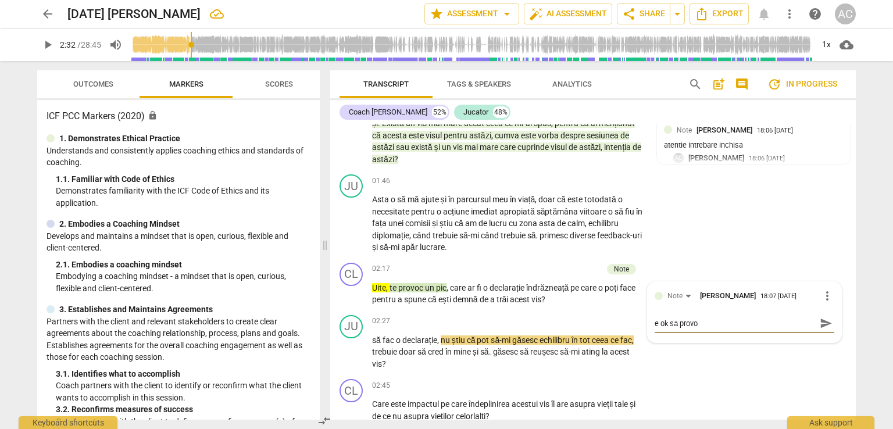
type textarea "e ok să provoc"
type textarea "e ok să provoci"
type textarea "e ok să provoci,"
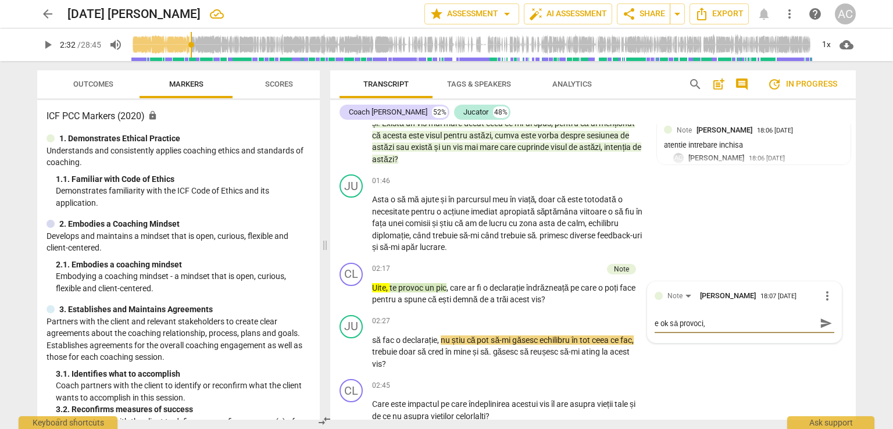
type textarea "e ok să provoci,"
type textarea "e ok să provoci, d"
type textarea "e ok să provoci, da"
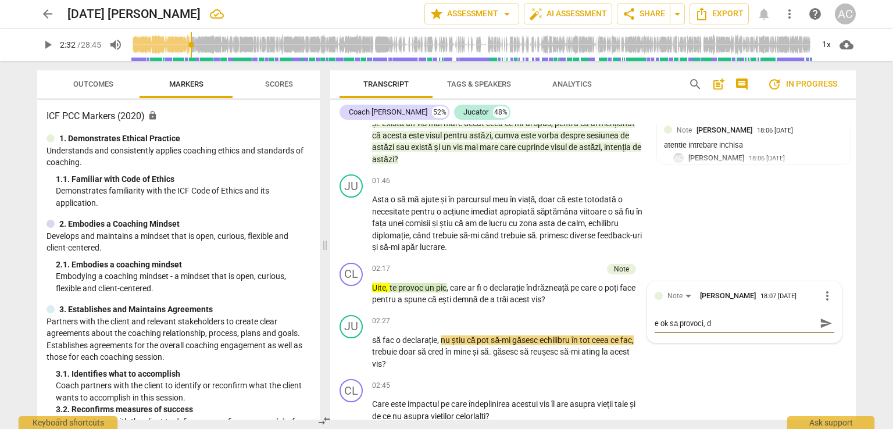
type textarea "e ok să provoci, da"
type textarea "e ok să provoci, dar"
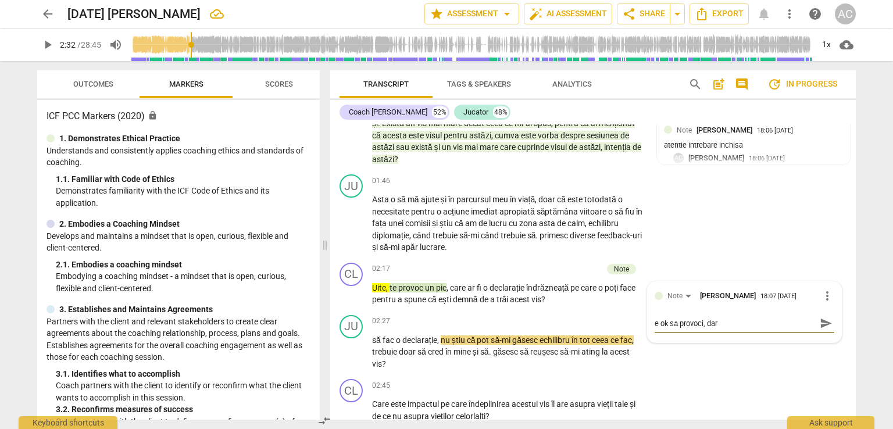
type textarea "e ok să provoci, dar m"
type textarea "e ok să provoci, dar me"
type textarea "e ok să provoci, dar mer"
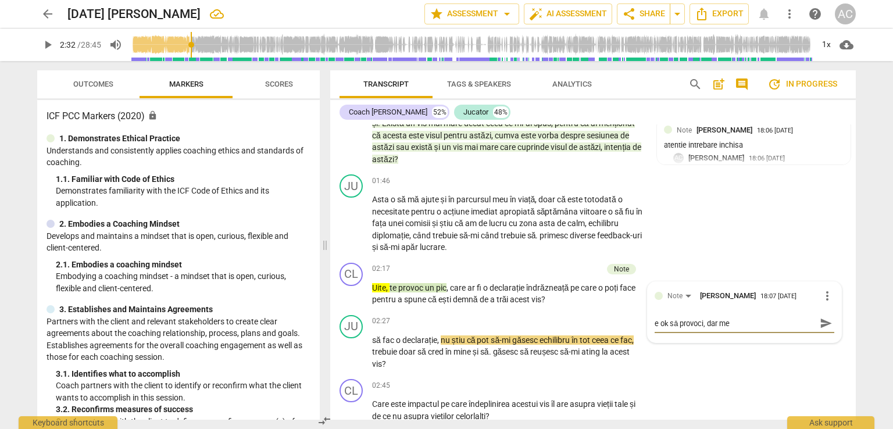
type textarea "e ok să provoci, dar mer"
type textarea "e ok să provoci, dar mere"
type textarea "e ok să provoci, dar mereu"
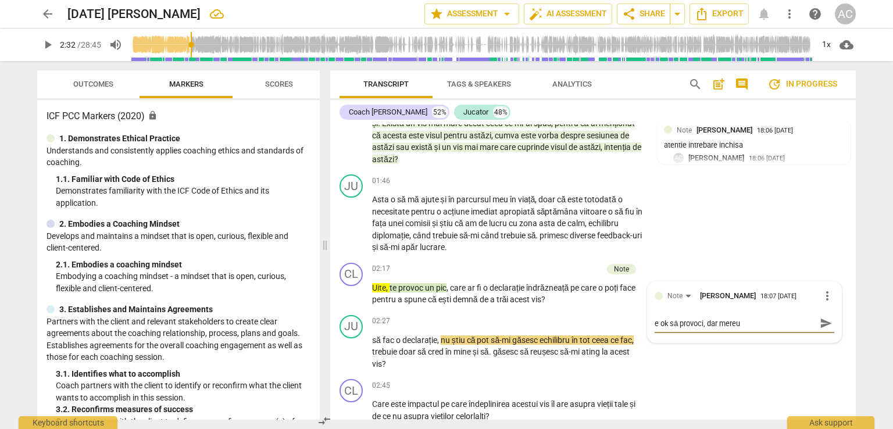
type textarea "e ok să provoci, dar mereu"
click at [824, 322] on span "send" at bounding box center [826, 323] width 13 height 13
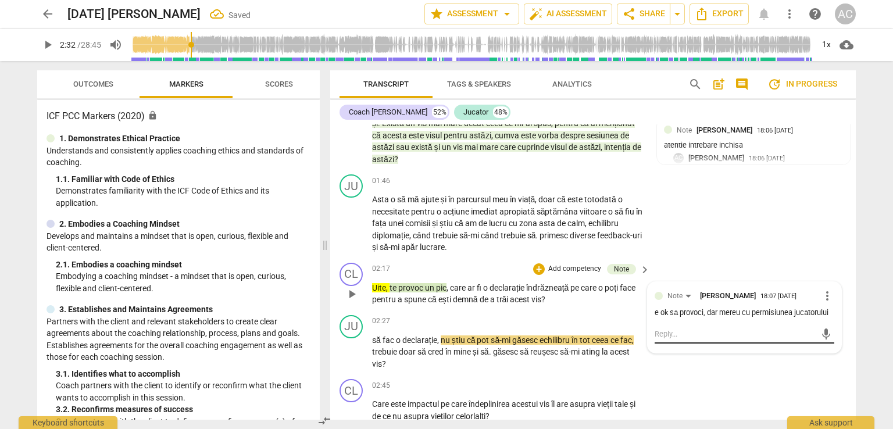
scroll to position [0, 0]
drag, startPoint x: 440, startPoint y: 301, endPoint x: 477, endPoint y: 303, distance: 37.3
click at [477, 303] on p "Uite , te provoc un pic , care ar fi o declarație îndrăzneață pe care o poți fa…" at bounding box center [508, 294] width 272 height 24
click at [506, 291] on div "+ keyboard_arrow_down" at bounding box center [504, 283] width 49 height 21
click at [503, 284] on icon "button" at bounding box center [506, 282] width 7 height 8
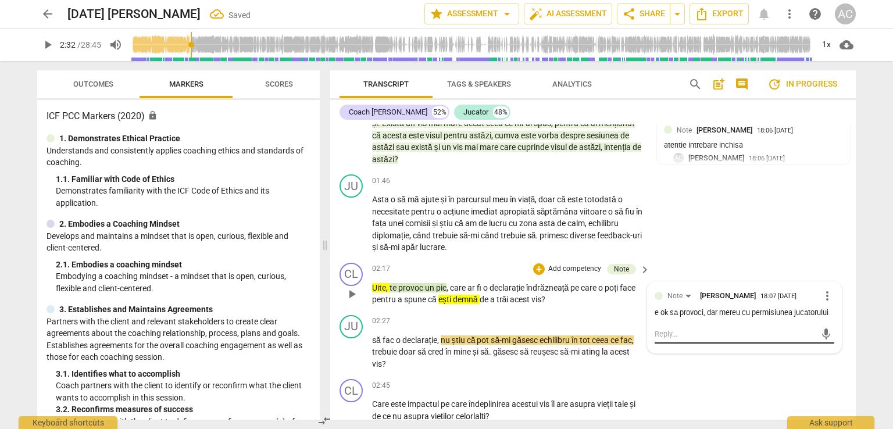
click at [690, 335] on textarea at bounding box center [735, 334] width 161 height 11
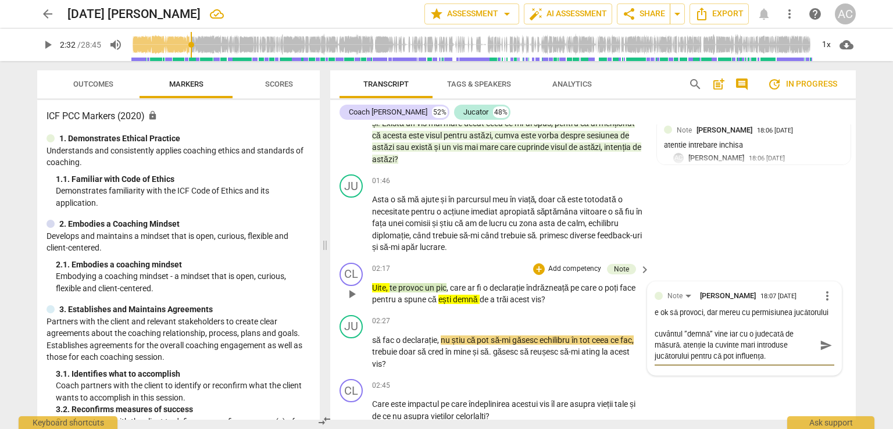
click at [831, 345] on div "Note [PERSON_NAME] 18:07 [DATE] more_vert e ok să provoci, dar mereu cu permisi…" at bounding box center [745, 329] width 194 height 94
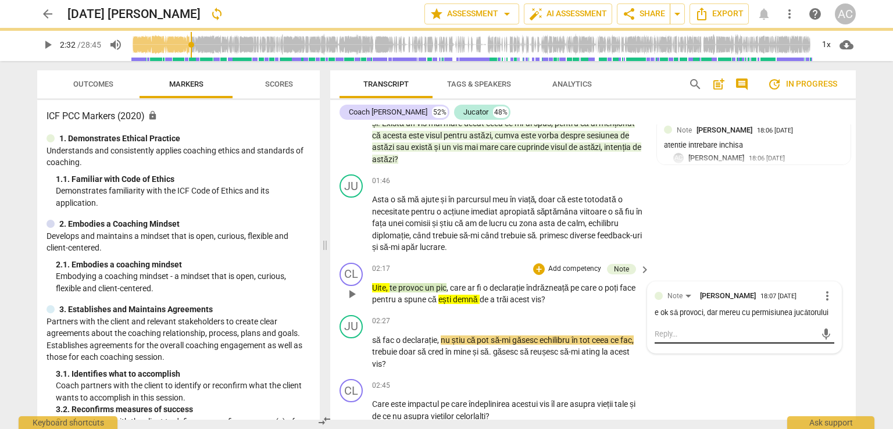
click at [820, 342] on div "Note [PERSON_NAME] 18:07 [DATE] more_vert e ok să provoci, dar mereu cu permisi…" at bounding box center [745, 318] width 180 height 58
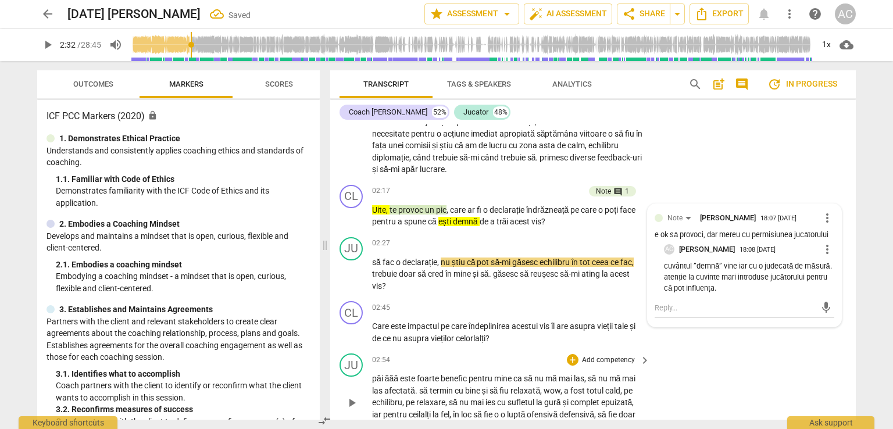
scroll to position [502, 0]
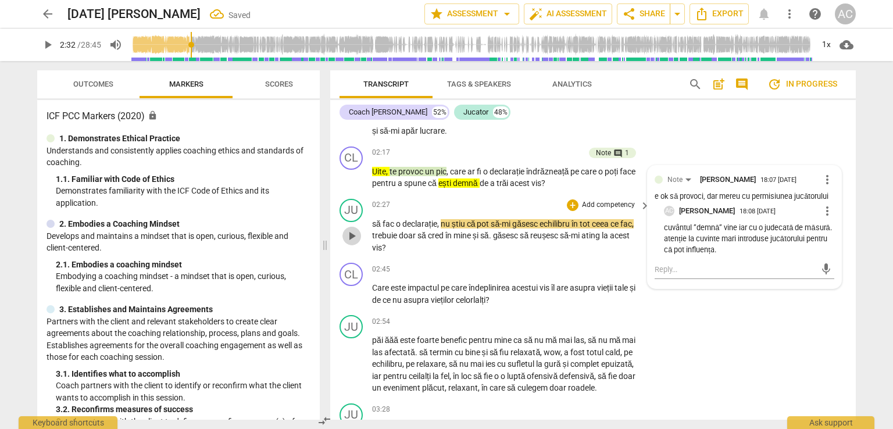
click at [354, 241] on span "play_arrow" at bounding box center [352, 236] width 14 height 14
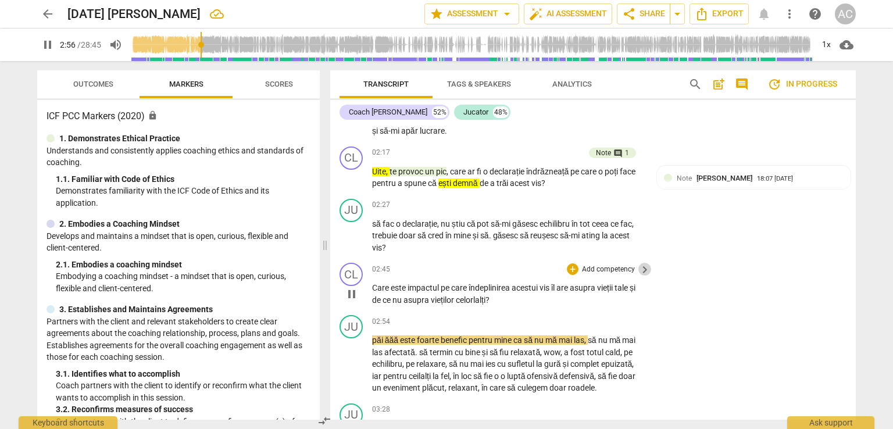
click at [641, 270] on span "keyboard_arrow_right" at bounding box center [645, 270] width 14 height 14
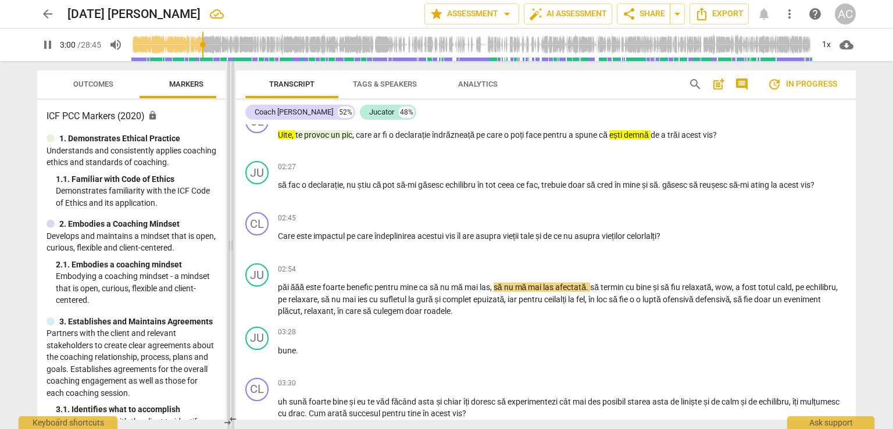
scroll to position [414, 0]
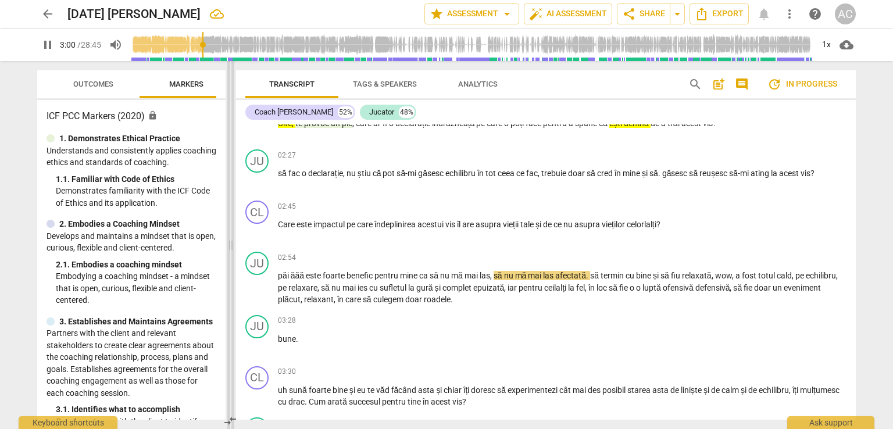
drag, startPoint x: 444, startPoint y: 248, endPoint x: 228, endPoint y: 226, distance: 217.4
click at [228, 226] on span at bounding box center [230, 245] width 7 height 368
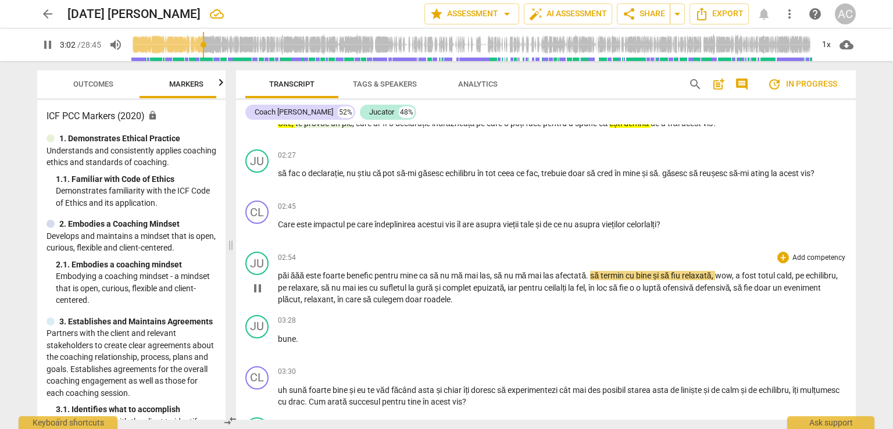
click at [807, 263] on p "Add competency" at bounding box center [819, 258] width 55 height 10
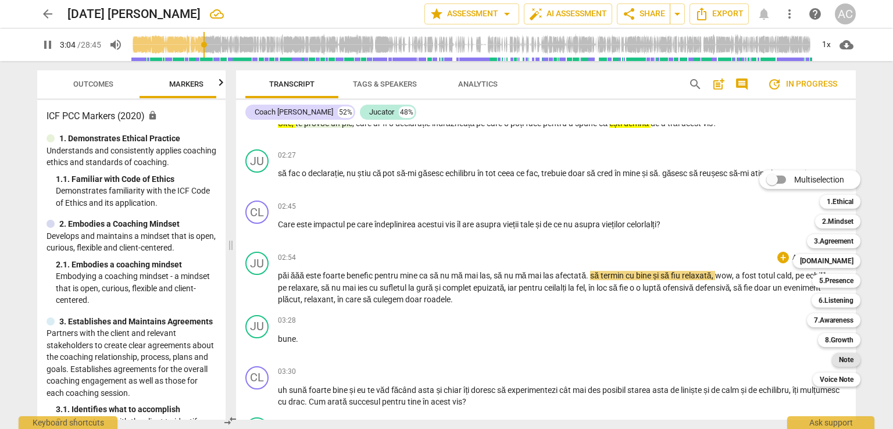
click at [847, 361] on b "Note" at bounding box center [846, 360] width 15 height 14
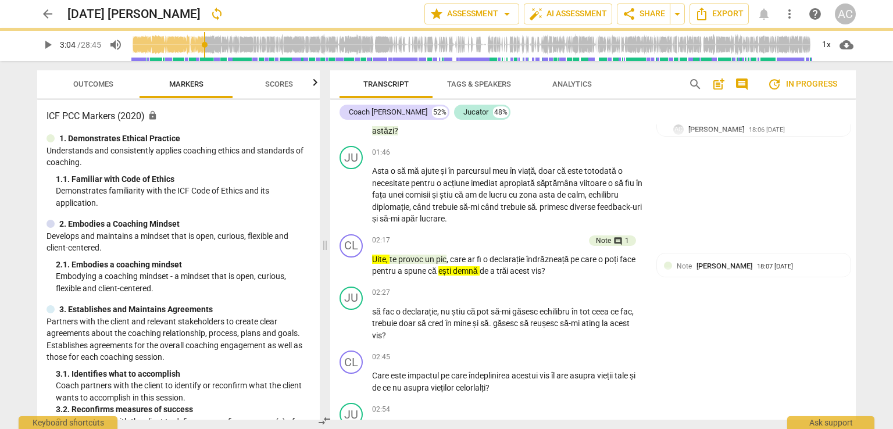
scroll to position [502, 0]
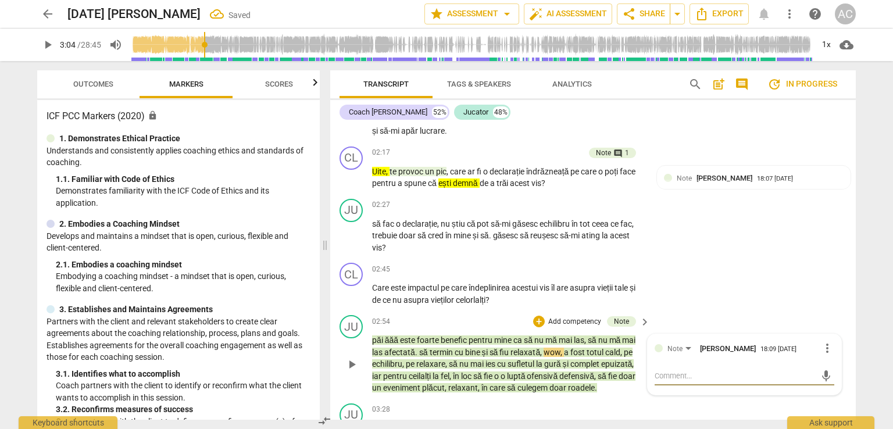
click at [821, 350] on span "more_vert" at bounding box center [828, 348] width 14 height 14
click at [832, 368] on li "Delete" at bounding box center [837, 369] width 40 height 22
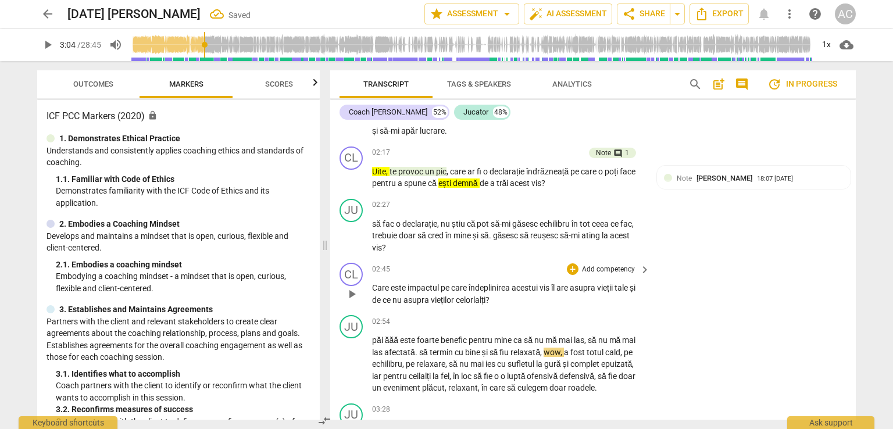
click at [639, 270] on span "keyboard_arrow_right" at bounding box center [645, 270] width 14 height 14
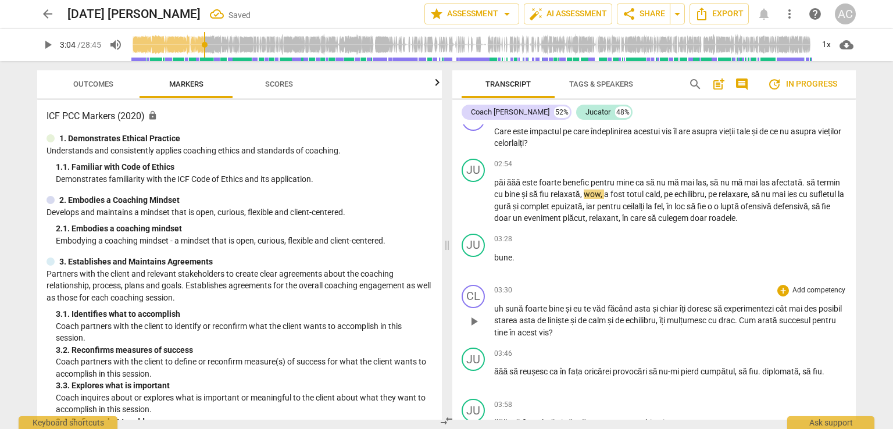
scroll to position [476, 0]
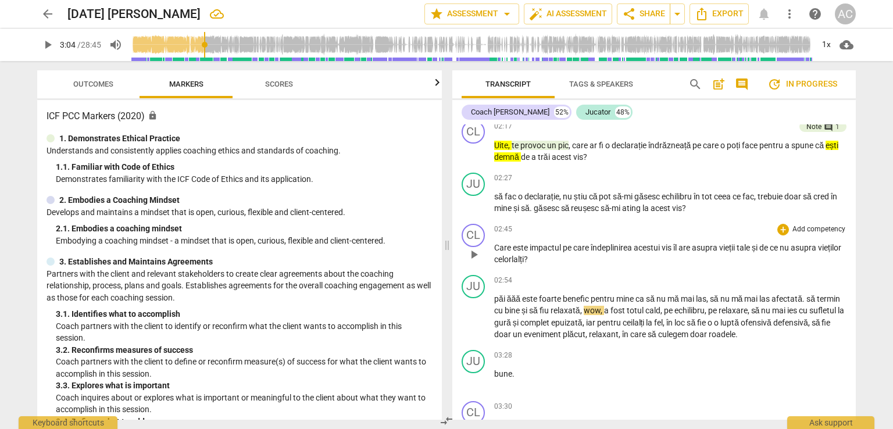
click at [629, 245] on span "îndeplinirea" at bounding box center [612, 247] width 43 height 9
click at [832, 227] on p "Add competency" at bounding box center [819, 230] width 55 height 10
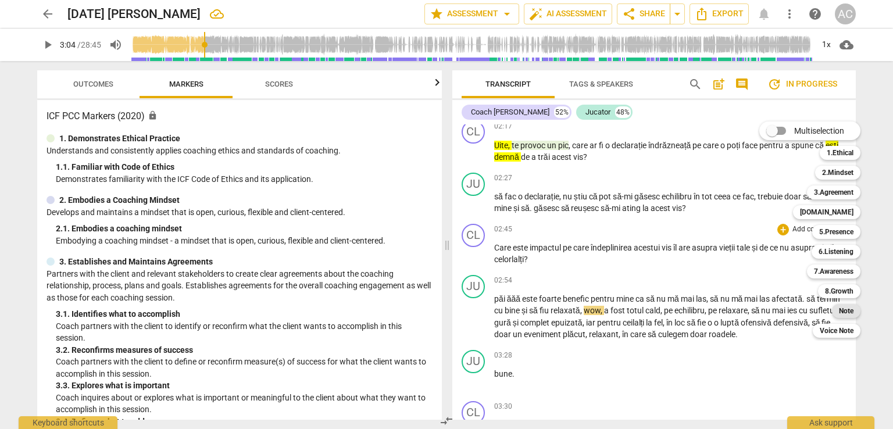
click at [852, 308] on b "Note" at bounding box center [846, 311] width 15 height 14
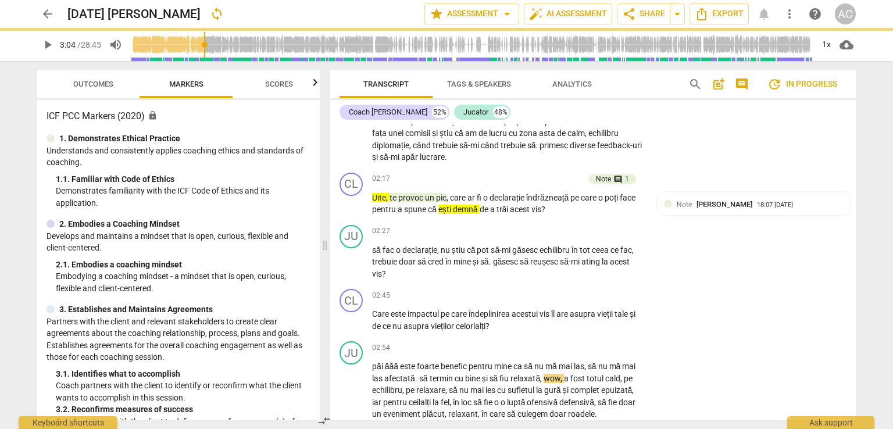
scroll to position [527, 0]
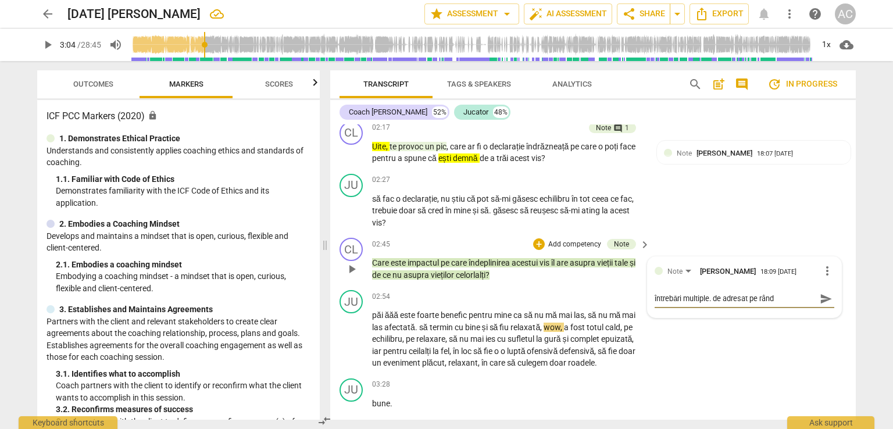
click at [825, 298] on span "send" at bounding box center [826, 299] width 13 height 13
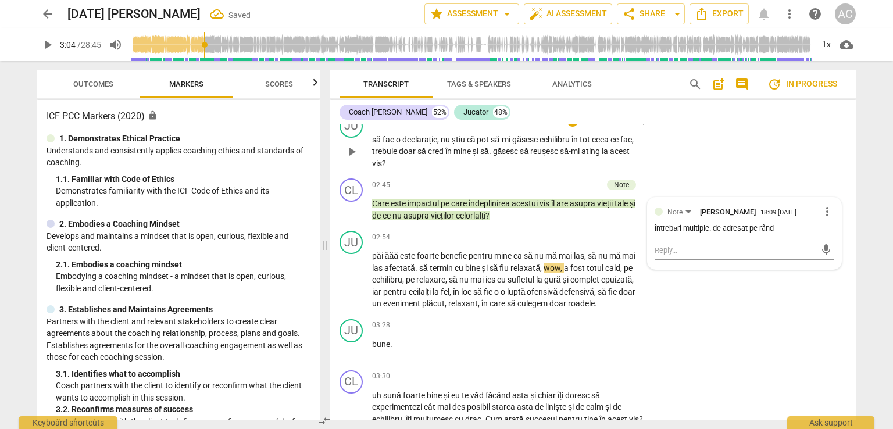
scroll to position [643, 0]
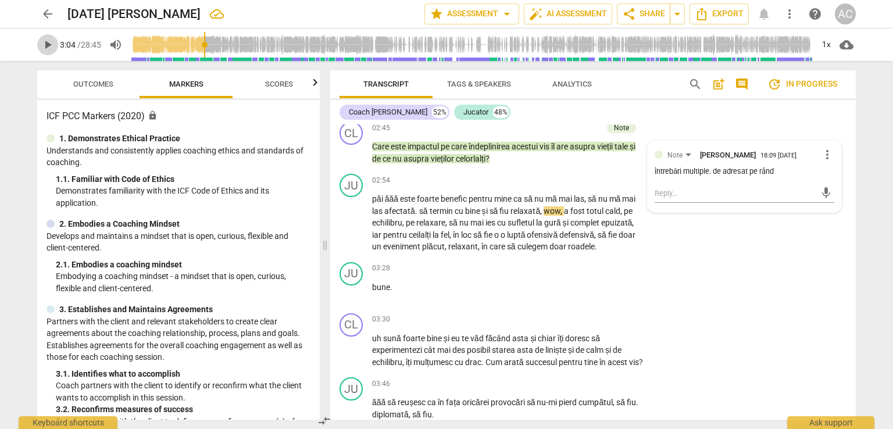
click at [49, 43] on span "play_arrow" at bounding box center [48, 45] width 14 height 14
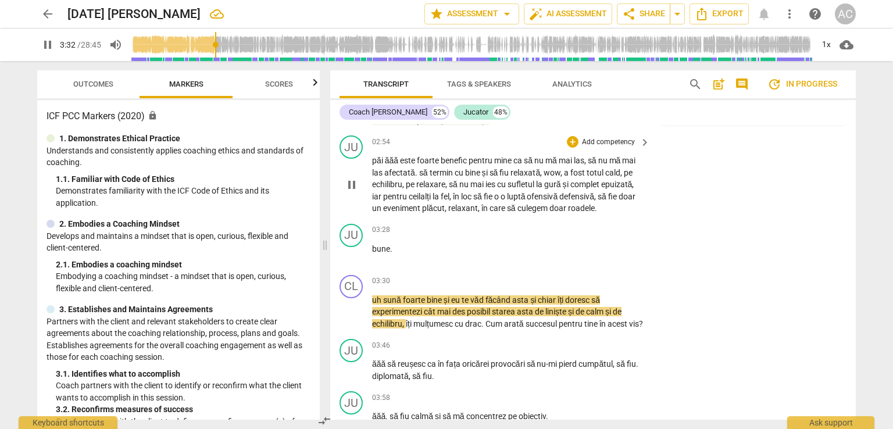
scroll to position [701, 0]
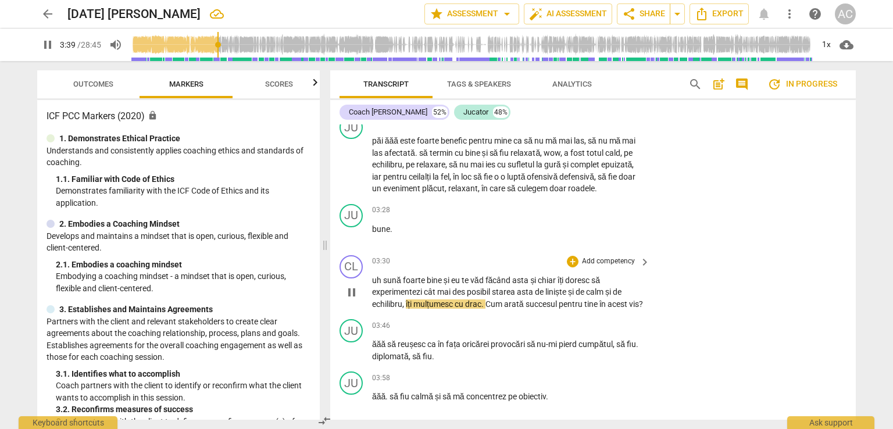
click at [407, 300] on span "îți" at bounding box center [410, 304] width 8 height 9
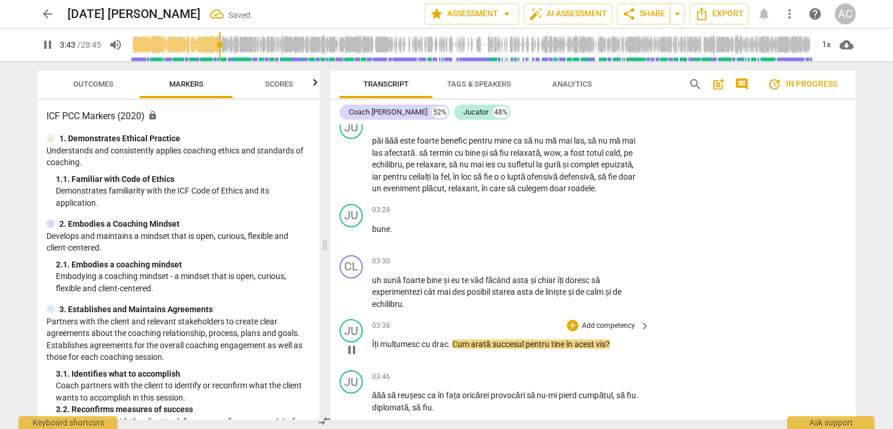
click at [425, 344] on span "cu" at bounding box center [427, 344] width 10 height 9
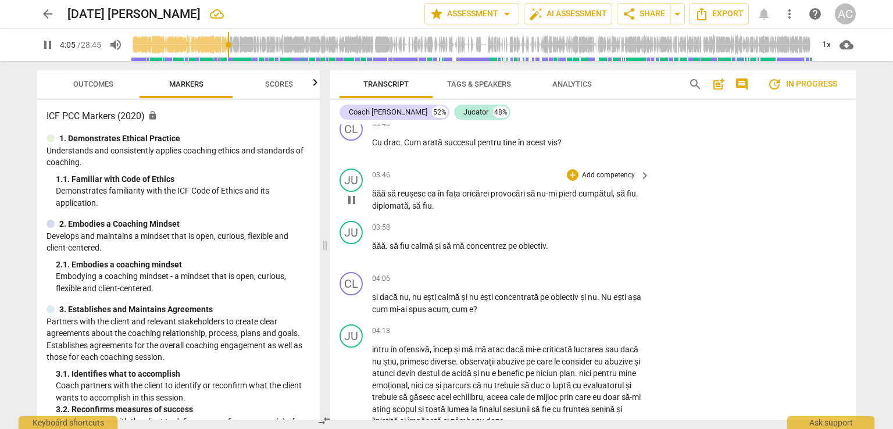
scroll to position [934, 0]
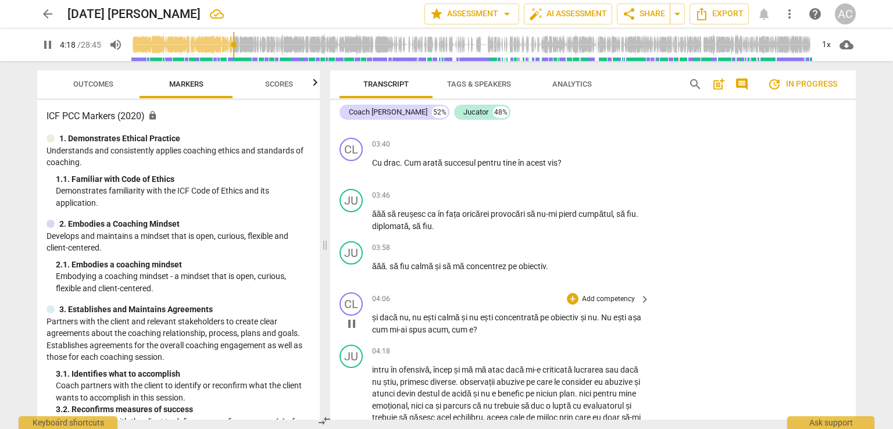
click at [598, 294] on p "Add competency" at bounding box center [608, 299] width 55 height 10
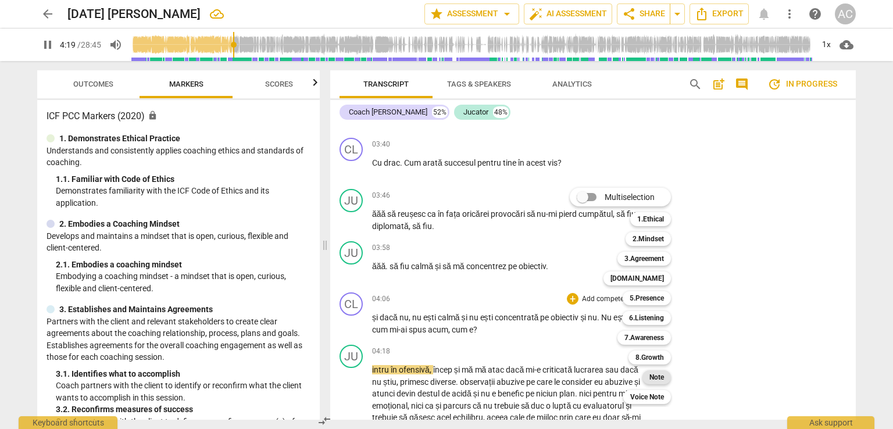
click at [663, 380] on b "Note" at bounding box center [657, 378] width 15 height 14
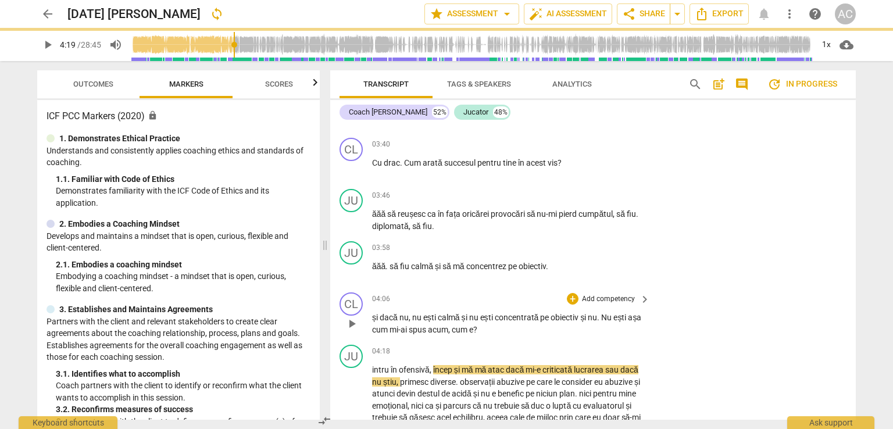
click at [624, 299] on p "Add competency" at bounding box center [608, 299] width 55 height 10
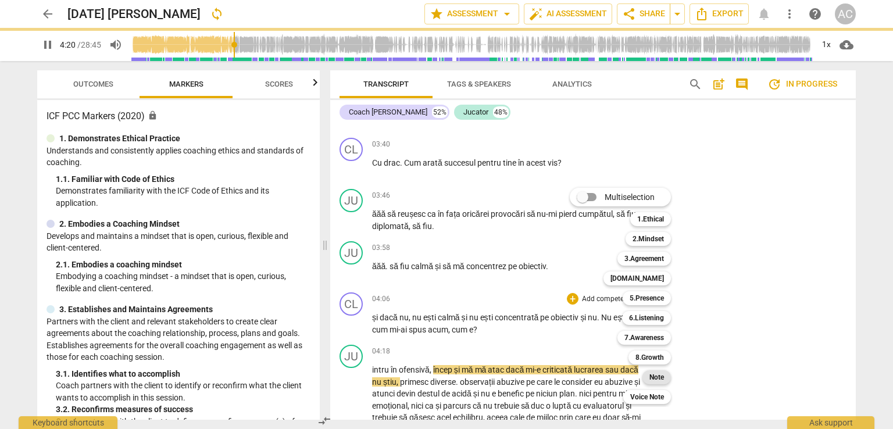
click at [654, 373] on b "Note" at bounding box center [657, 378] width 15 height 14
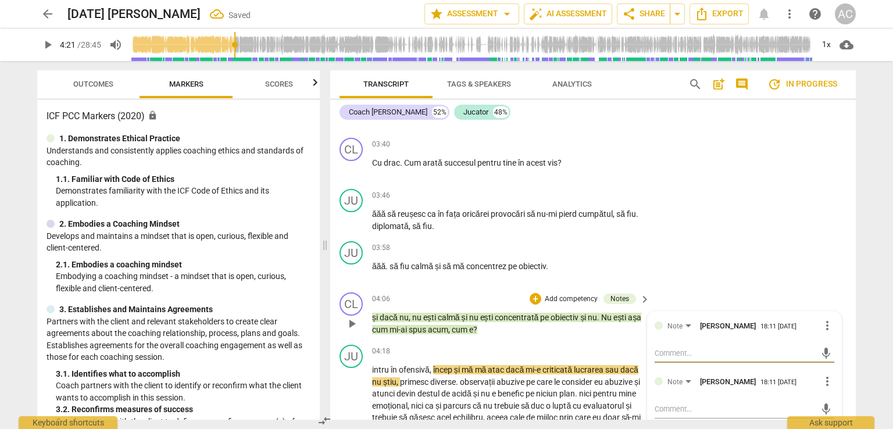
click at [825, 380] on span "more_vert" at bounding box center [828, 382] width 14 height 14
click at [838, 401] on li "Delete" at bounding box center [837, 401] width 40 height 22
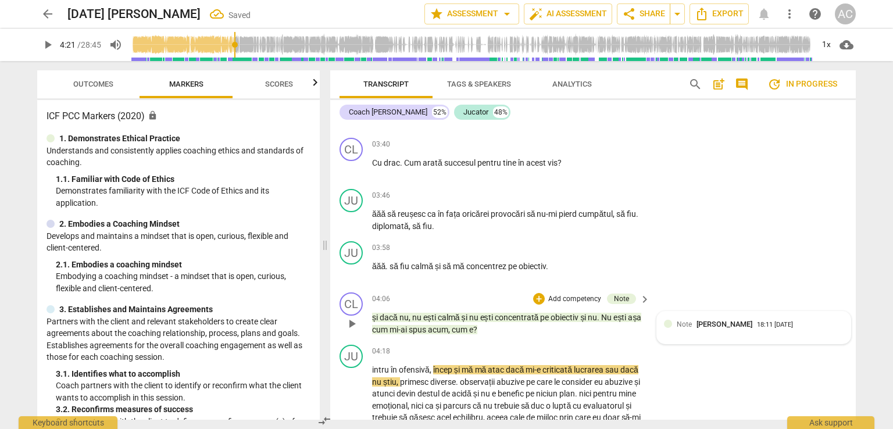
click at [758, 325] on div "18:11 [DATE]" at bounding box center [775, 326] width 36 height 8
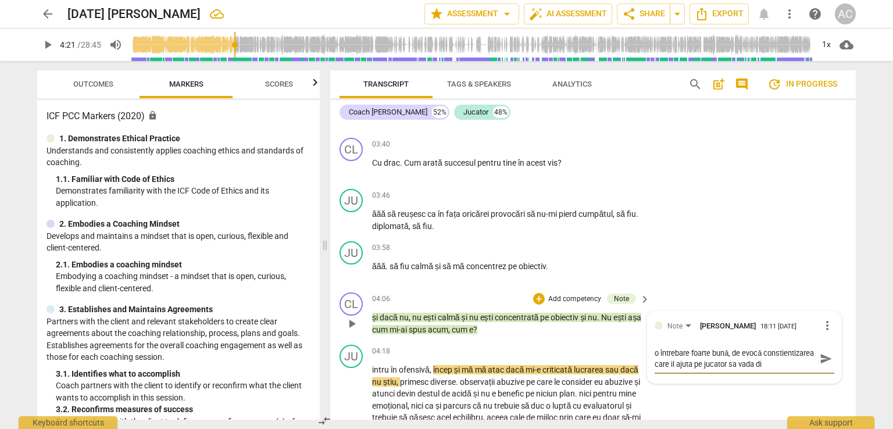
scroll to position [9, 0]
click at [820, 359] on span "send" at bounding box center [826, 358] width 13 height 13
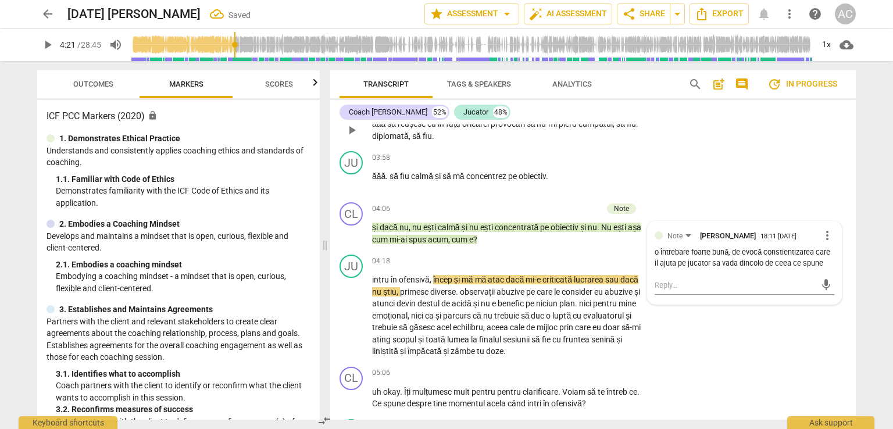
scroll to position [1050, 0]
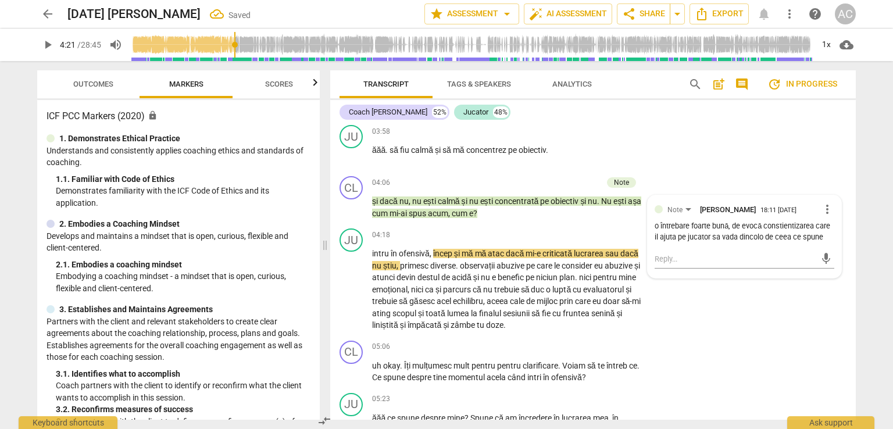
click at [38, 45] on span "play_arrow" at bounding box center [47, 45] width 21 height 14
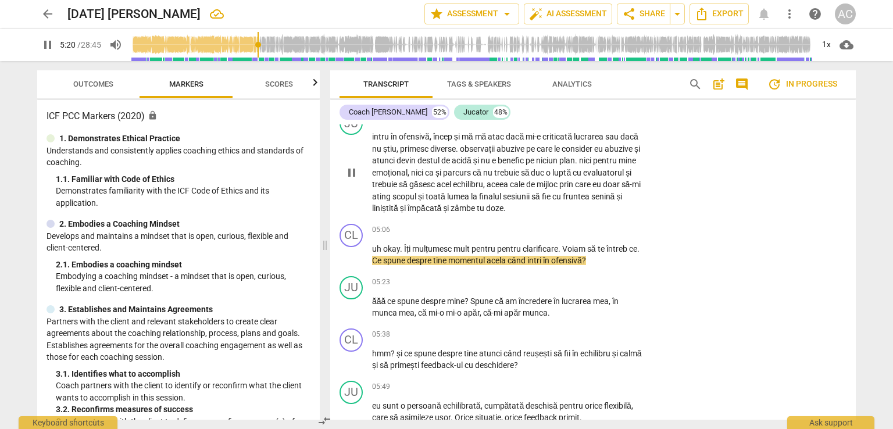
scroll to position [1167, 0]
click at [621, 227] on p "Add competency" at bounding box center [608, 231] width 55 height 10
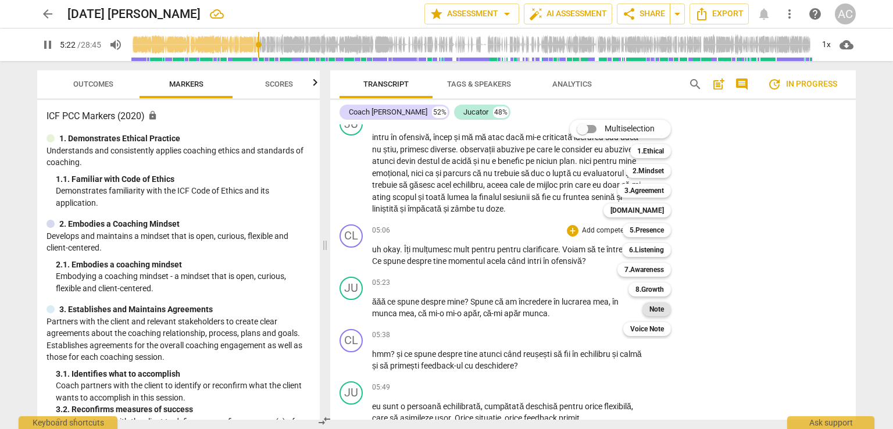
click at [663, 308] on b "Note" at bounding box center [657, 309] width 15 height 14
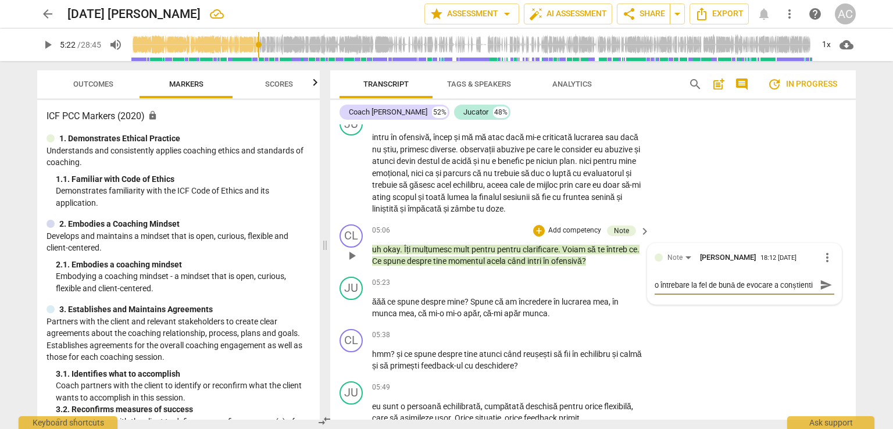
scroll to position [10, 0]
click at [823, 289] on span "send" at bounding box center [826, 290] width 13 height 13
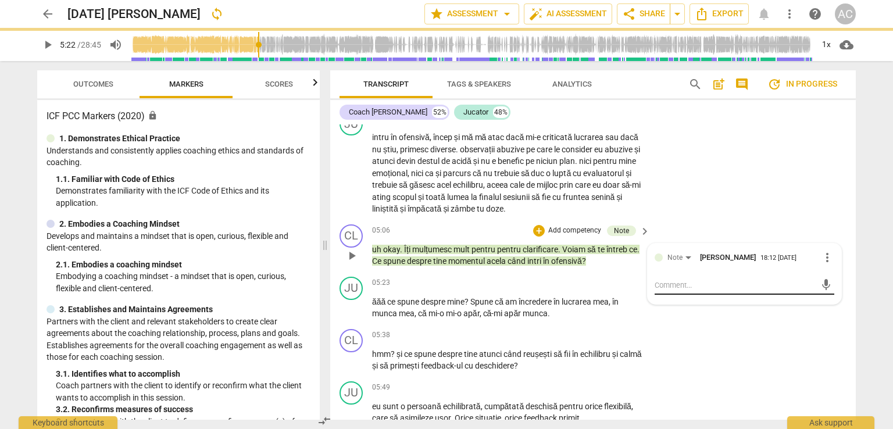
scroll to position [0, 0]
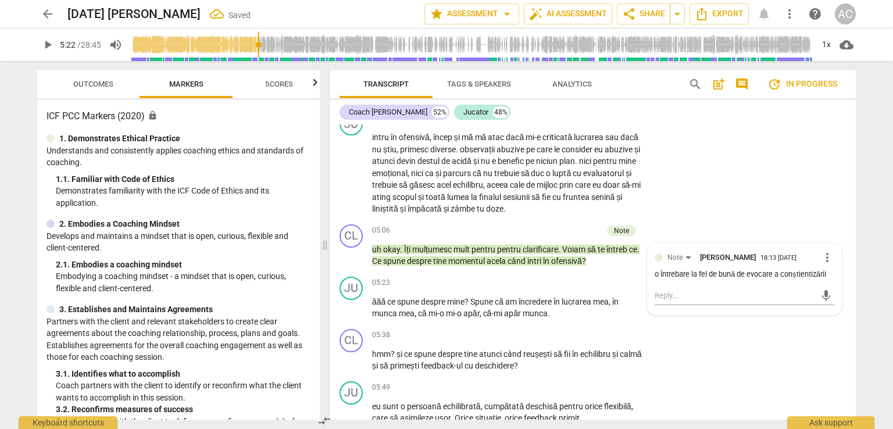
click at [49, 47] on span "play_arrow" at bounding box center [48, 45] width 14 height 14
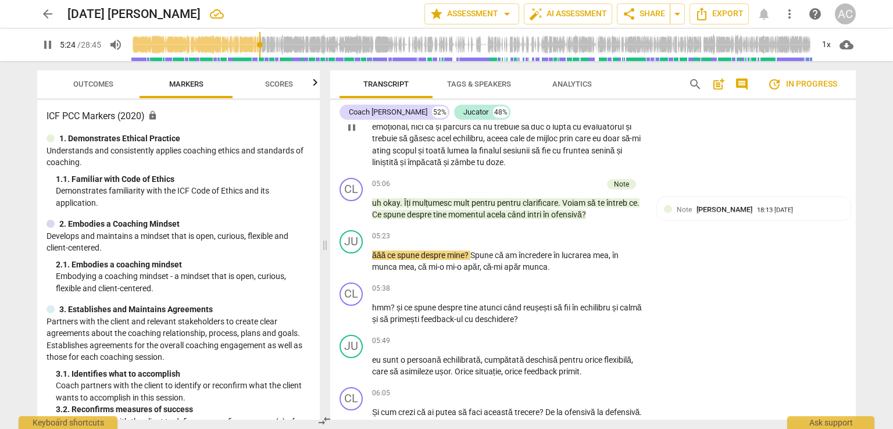
scroll to position [1225, 0]
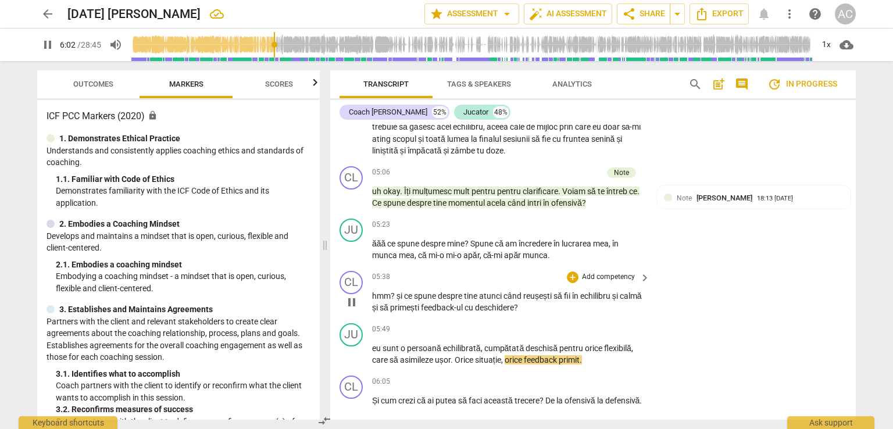
click at [596, 295] on span "echilibru" at bounding box center [596, 295] width 32 height 9
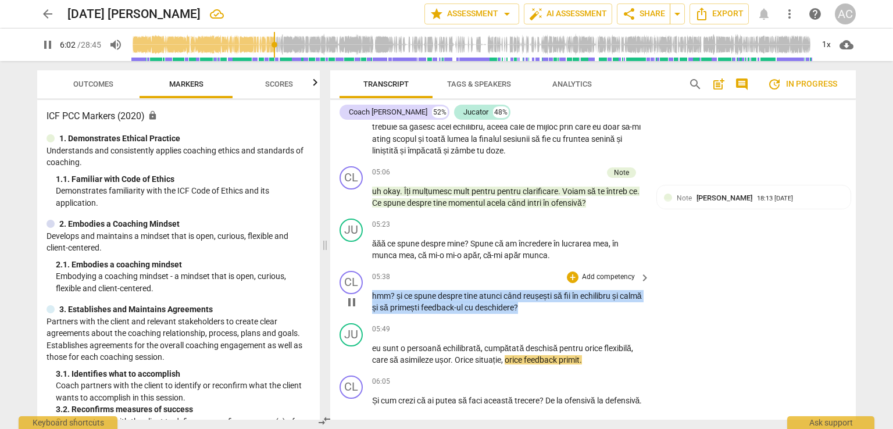
click at [596, 295] on span "echilibru" at bounding box center [596, 295] width 32 height 9
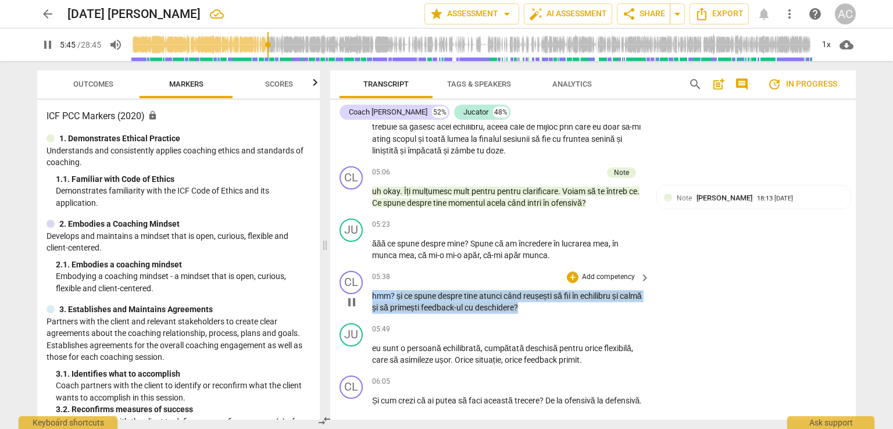
click at [596, 295] on span "echilibru" at bounding box center [596, 295] width 32 height 9
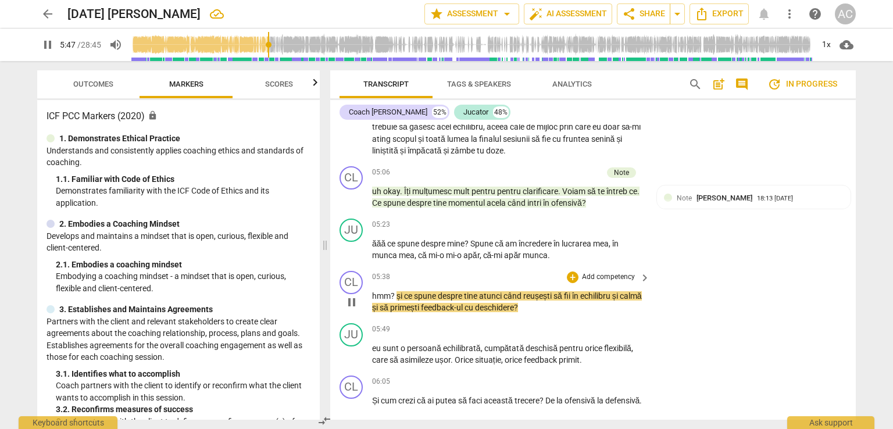
click at [658, 309] on div "CL play_arrow pause 05:38 + Add competency keyboard_arrow_right hmm ? și ce spu…" at bounding box center [593, 292] width 526 height 52
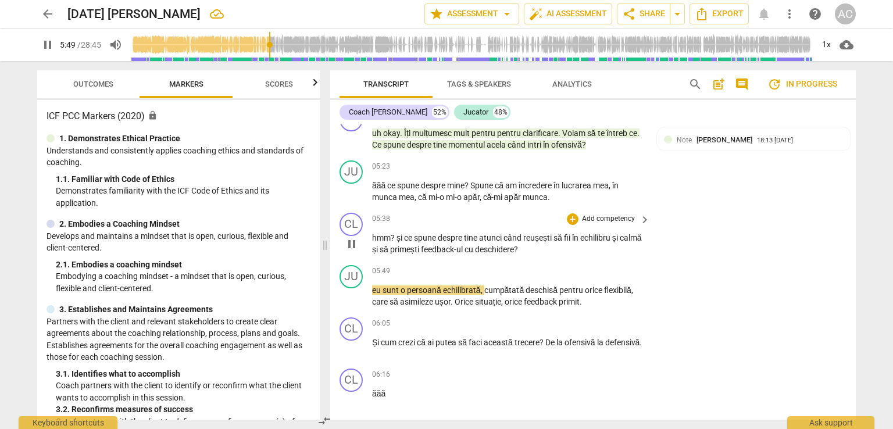
scroll to position [1341, 0]
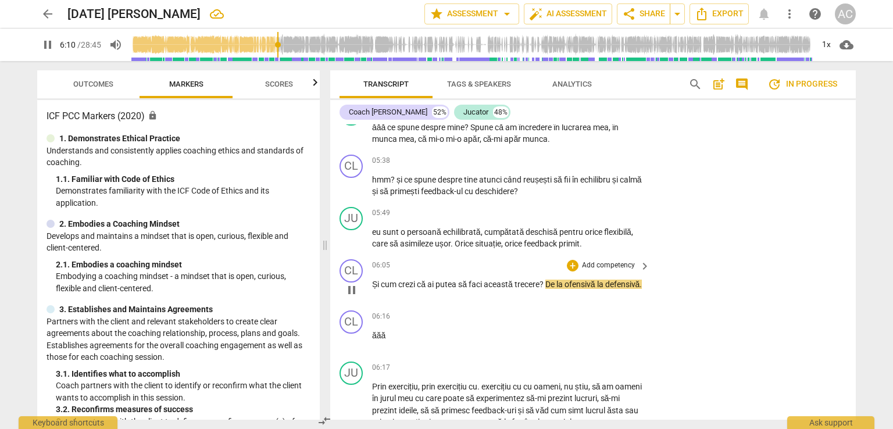
click at [421, 291] on p "Și cum crezi că ai putea să faci această trecere ? De la ofensivă la defensivă ." at bounding box center [508, 285] width 272 height 12
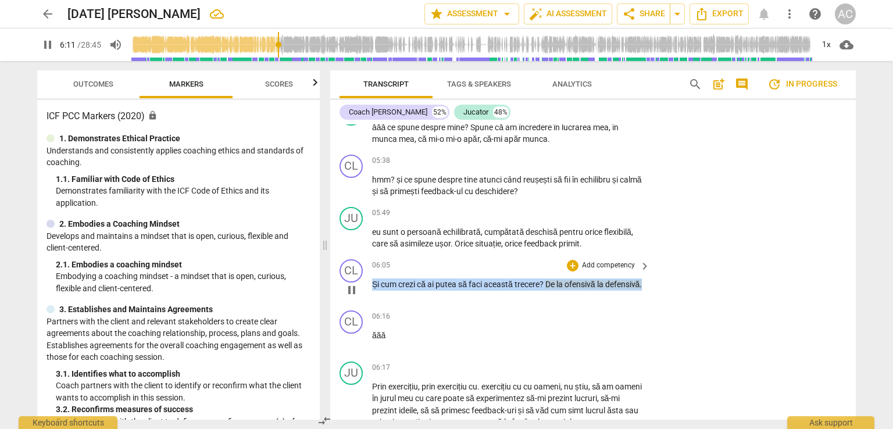
drag, startPoint x: 419, startPoint y: 294, endPoint x: 370, endPoint y: 282, distance: 50.4
click at [370, 282] on div "CL play_arrow pause 06:05 + Add competency keyboard_arrow_right Și cum crezi că…" at bounding box center [593, 280] width 526 height 51
click at [608, 262] on p "Add competency" at bounding box center [608, 266] width 55 height 10
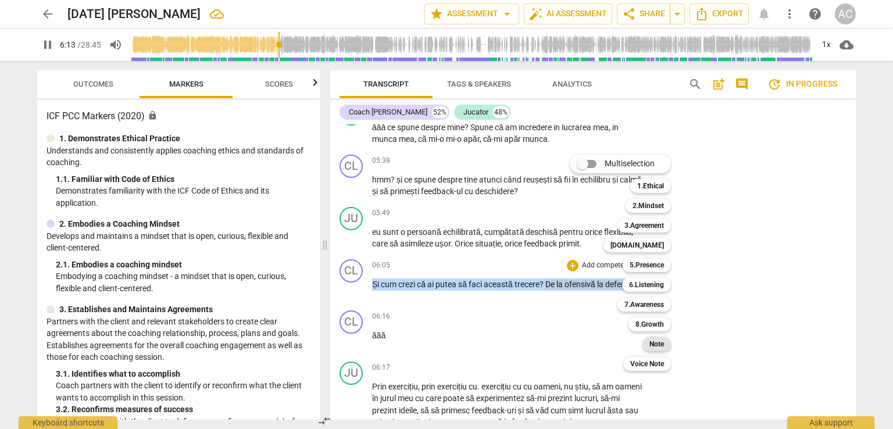
click at [665, 350] on div "Note" at bounding box center [657, 344] width 29 height 14
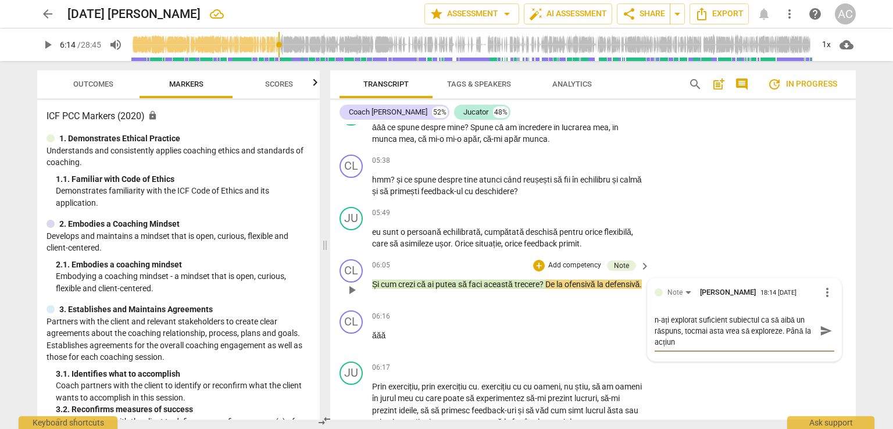
scroll to position [0, 0]
click at [820, 325] on span "send" at bounding box center [826, 331] width 13 height 13
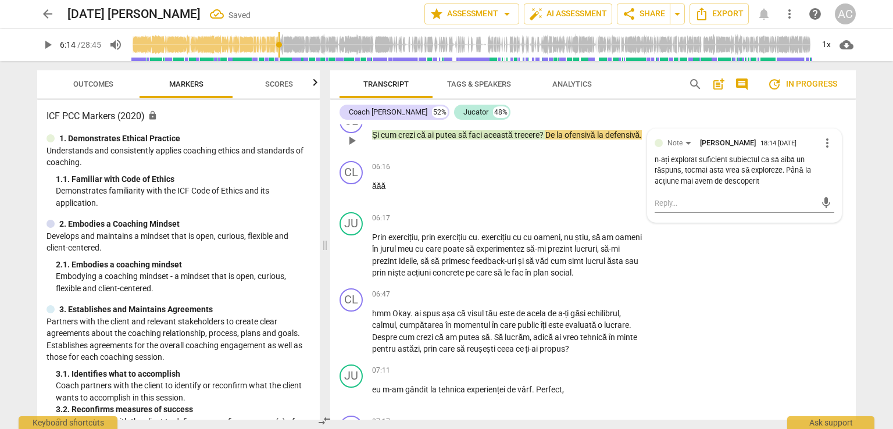
scroll to position [1516, 0]
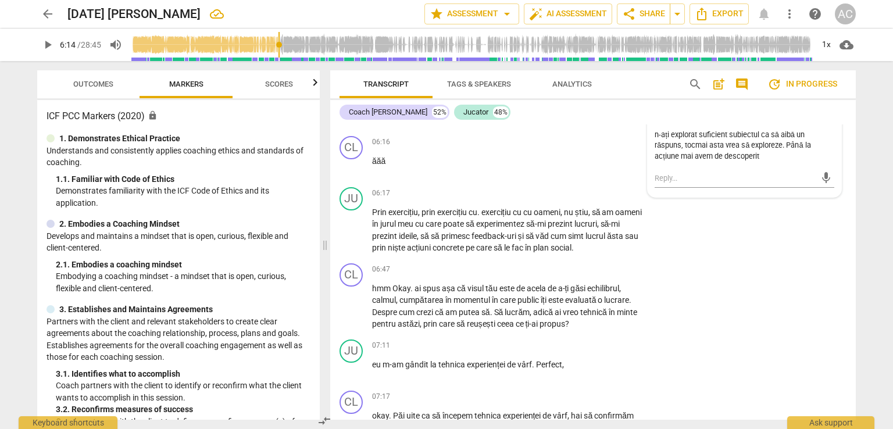
click at [43, 45] on span "play_arrow" at bounding box center [48, 45] width 14 height 14
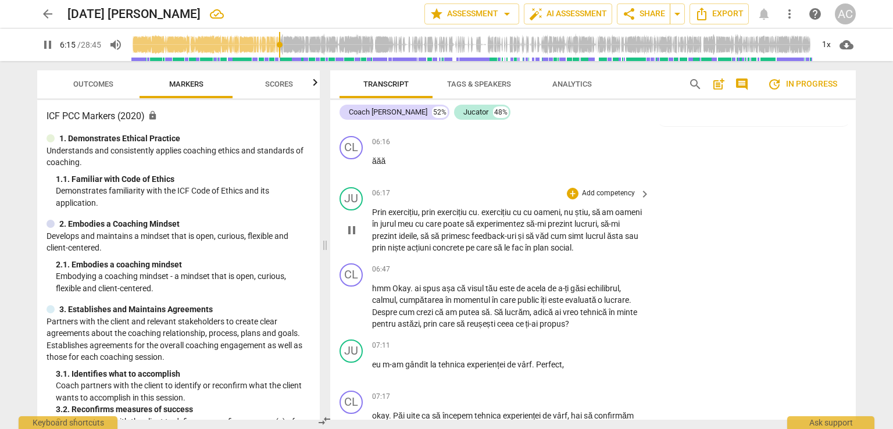
scroll to position [1399, 0]
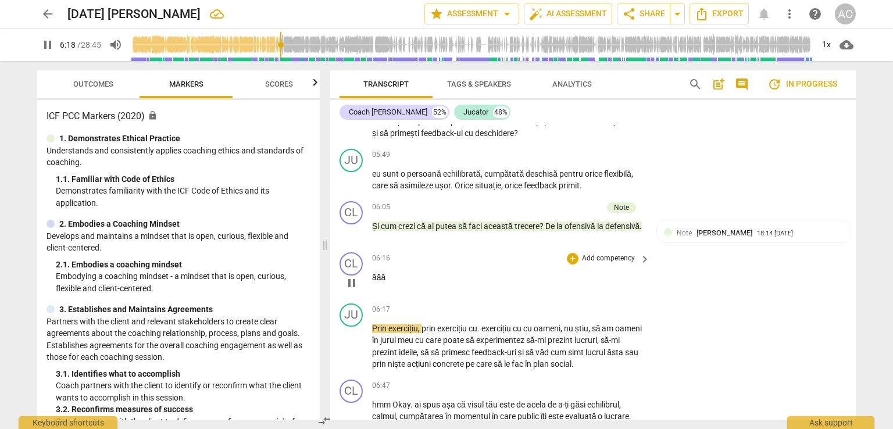
click at [413, 273] on p "ăăă" at bounding box center [508, 278] width 272 height 12
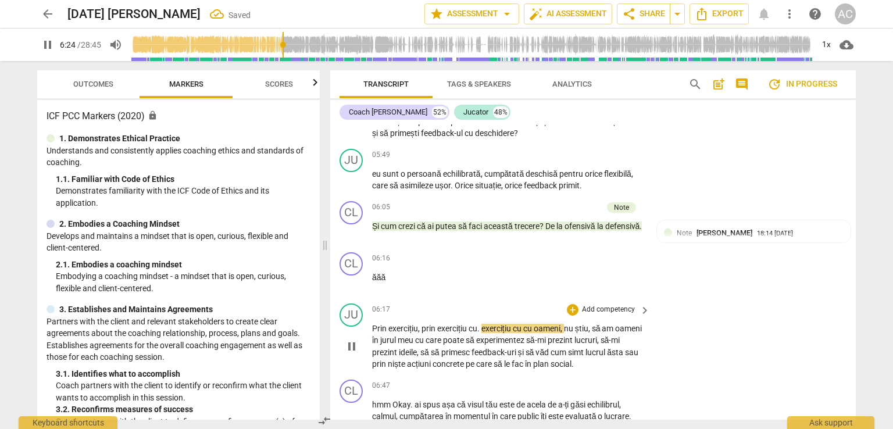
click at [480, 327] on span "." at bounding box center [480, 328] width 4 height 9
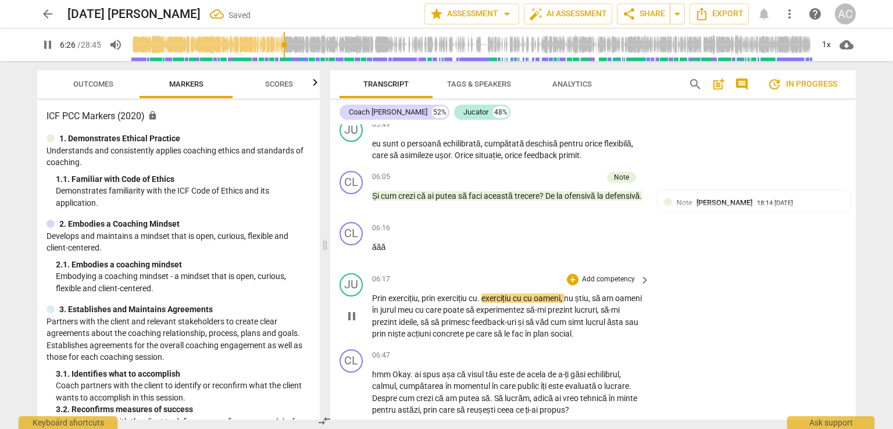
scroll to position [1458, 0]
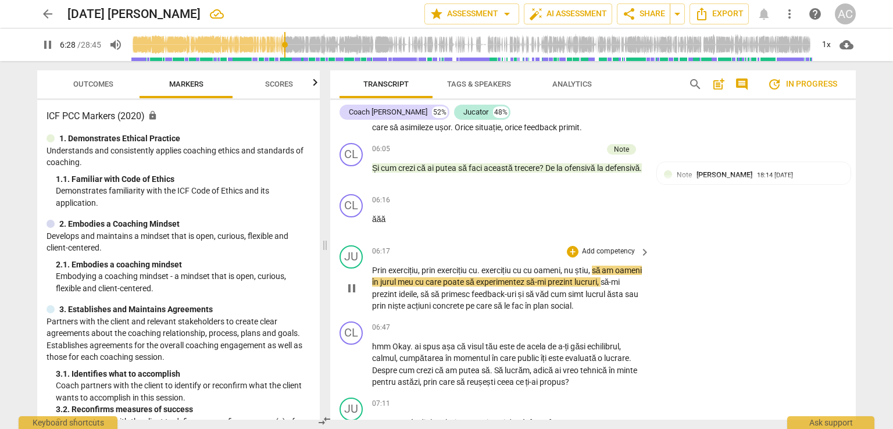
click at [425, 266] on span "prin" at bounding box center [430, 270] width 16 height 9
click at [422, 266] on span "," at bounding box center [419, 270] width 3 height 9
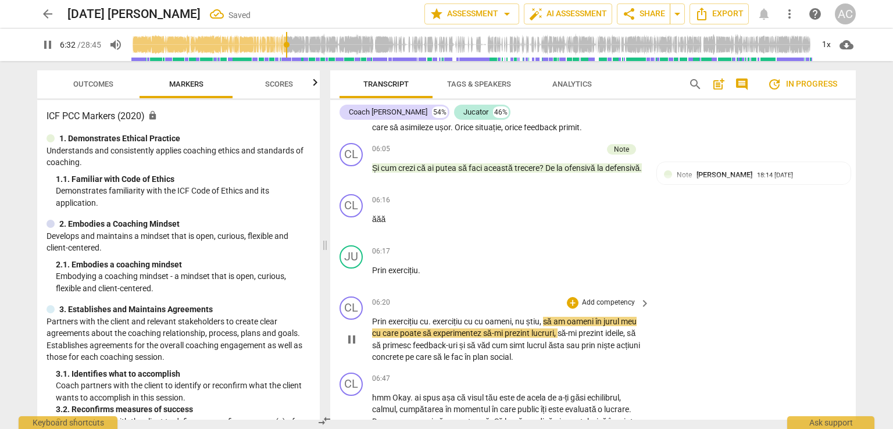
click at [422, 320] on span "cu" at bounding box center [424, 321] width 9 height 9
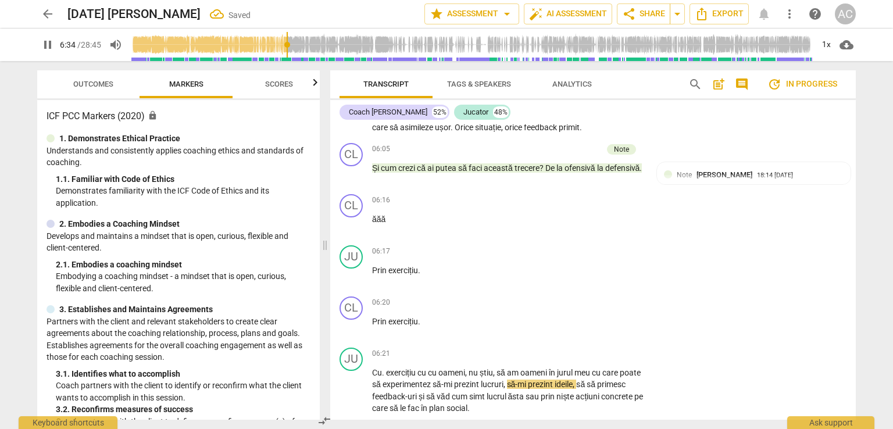
click at [422, 320] on p "Prin exercițiu ." at bounding box center [508, 322] width 272 height 12
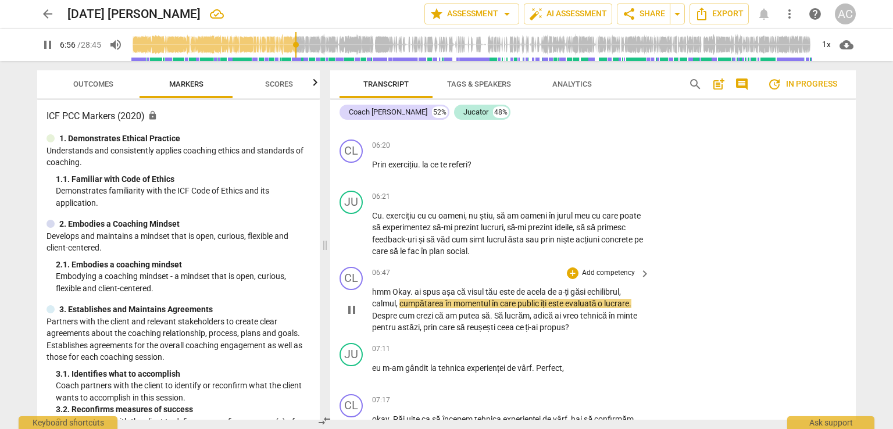
scroll to position [1632, 0]
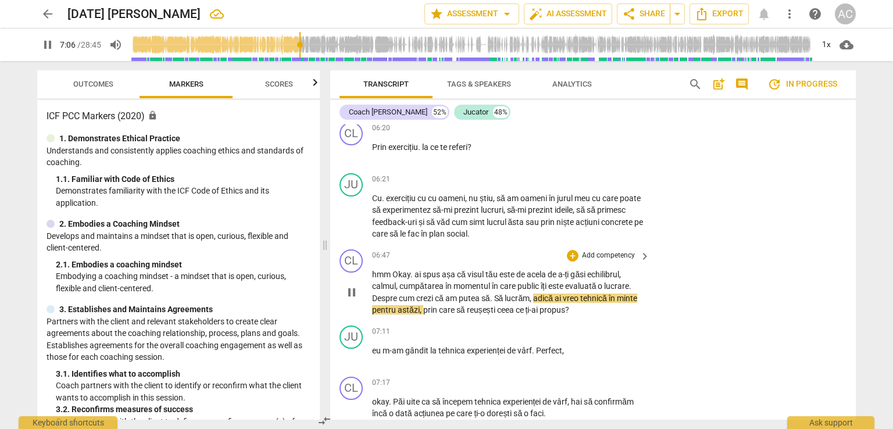
click at [497, 305] on span "reușești" at bounding box center [482, 309] width 30 height 9
drag, startPoint x: 599, startPoint y: 310, endPoint x: 591, endPoint y: 309, distance: 7.7
click at [599, 310] on p "hmm Okay . ai spus așa că visul tău este de acela de a-ți găsi echilibrul , cal…" at bounding box center [508, 293] width 272 height 48
click at [584, 306] on p "hmm Okay . ai spus așa că visul tău este de acela de a-ți găsi echilibrul , cal…" at bounding box center [508, 293] width 272 height 48
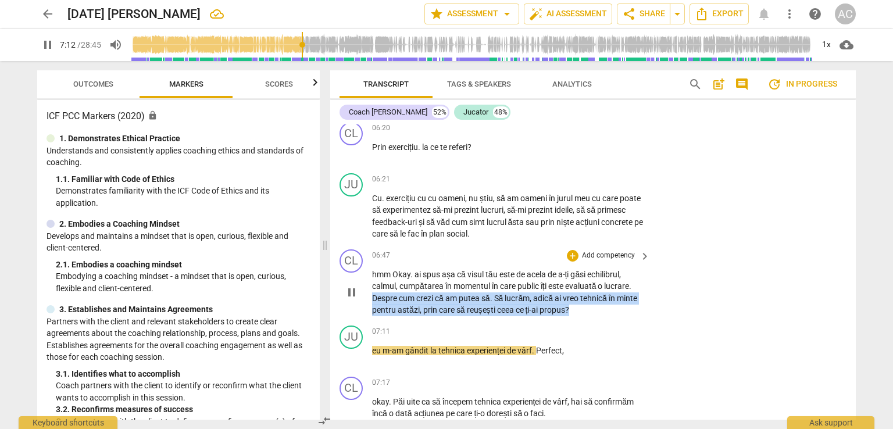
drag, startPoint x: 576, startPoint y: 306, endPoint x: 371, endPoint y: 291, distance: 206.4
click at [371, 291] on div "CL play_arrow pause 06:47 + Add competency keyboard_arrow_right hmm Okay . ai s…" at bounding box center [593, 283] width 526 height 76
click at [614, 295] on span "keyboard_arrow_down" at bounding box center [610, 292] width 14 height 14
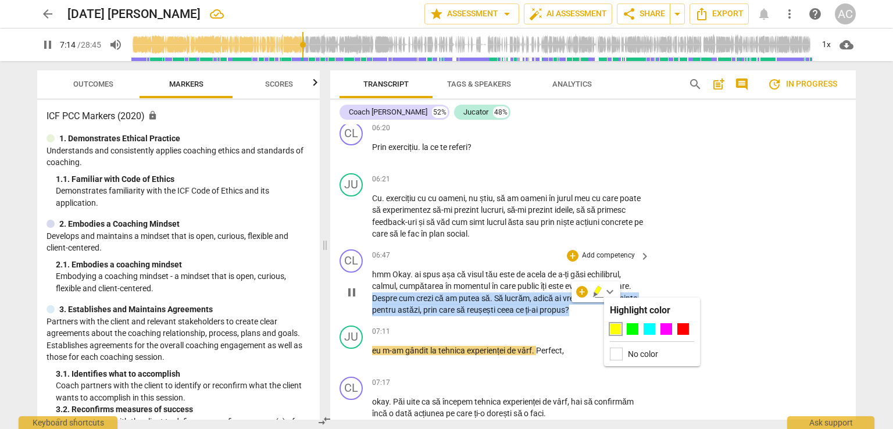
click at [685, 254] on div "CL play_arrow pause 06:47 + Add competency keyboard_arrow_right hmm Okay . ai s…" at bounding box center [593, 283] width 526 height 76
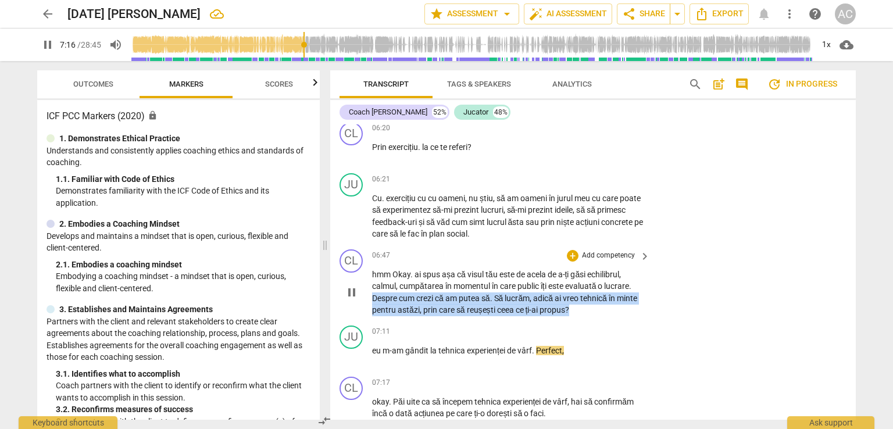
drag, startPoint x: 576, startPoint y: 308, endPoint x: 366, endPoint y: 300, distance: 210.1
click at [366, 300] on div "CL play_arrow pause 06:47 + Add competency keyboard_arrow_right hmm Okay . ai s…" at bounding box center [593, 283] width 526 height 76
click at [583, 261] on div "06:47 + Add competency keyboard_arrow_right hmm Okay . ai spus așa că visul tău…" at bounding box center [511, 283] width 279 height 67
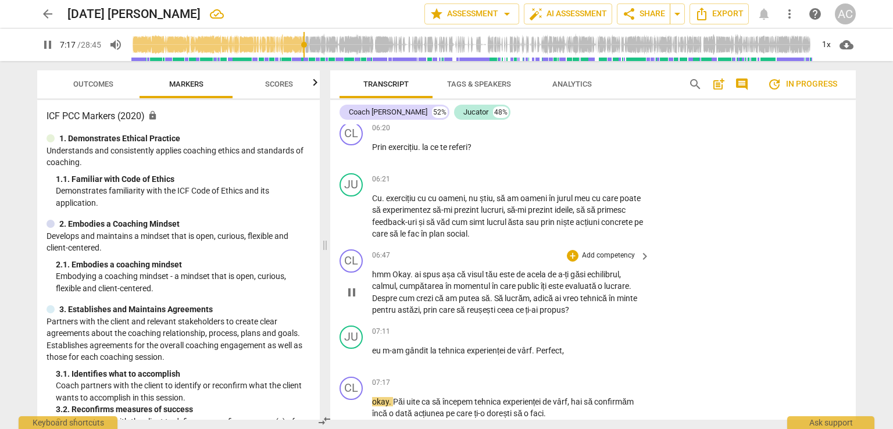
click at [581, 257] on p "Add competency" at bounding box center [608, 256] width 55 height 10
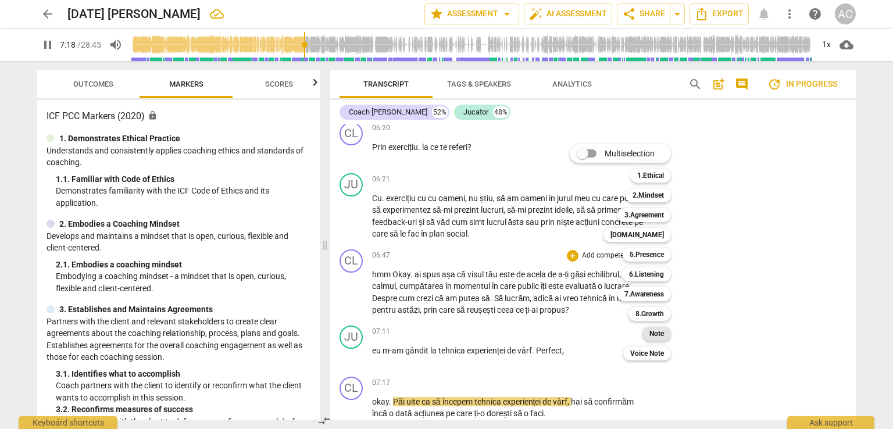
click at [656, 332] on b "Note" at bounding box center [657, 334] width 15 height 14
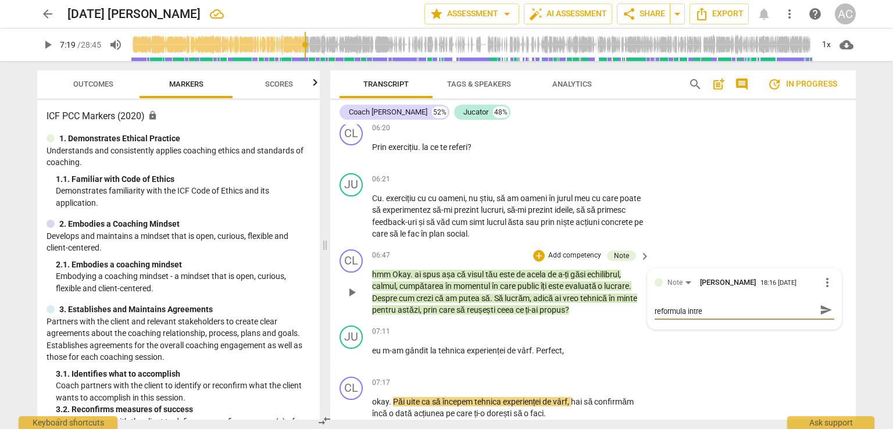
scroll to position [0, 0]
click at [826, 322] on span "send" at bounding box center [826, 321] width 13 height 13
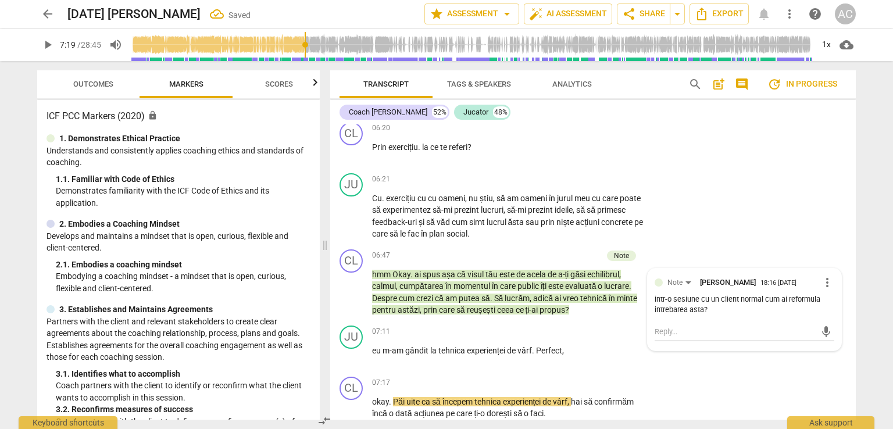
click at [49, 47] on span "play_arrow" at bounding box center [48, 45] width 14 height 14
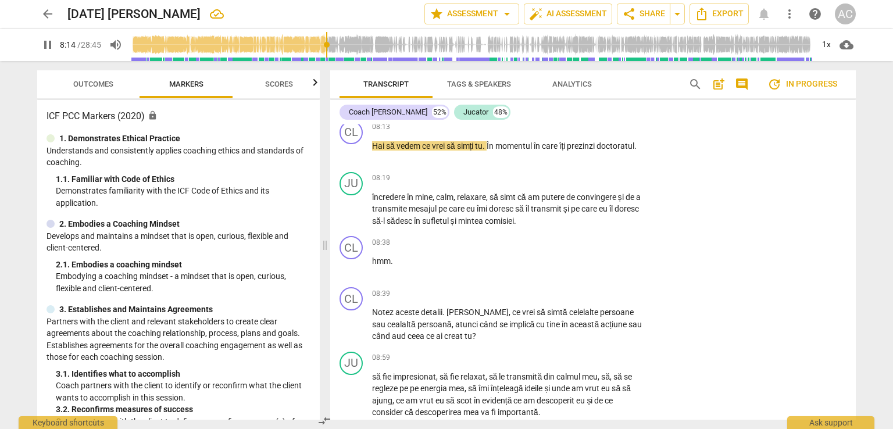
scroll to position [1981, 0]
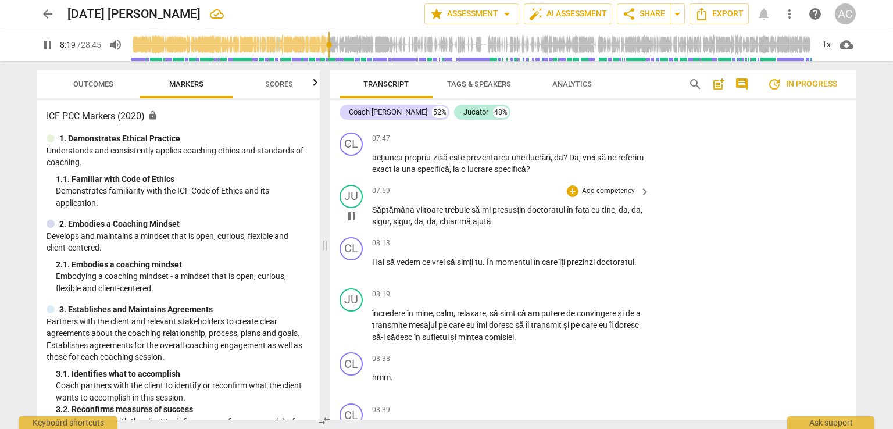
click at [605, 210] on span "tine" at bounding box center [608, 209] width 13 height 9
drag, startPoint x: 528, startPoint y: 205, endPoint x: 617, endPoint y: 212, distance: 89.2
click at [617, 212] on p "Săptămâna viitoare trebuie să-mi presusțin doctoratul în fața cu tine , da , da…" at bounding box center [508, 216] width 272 height 24
click at [595, 189] on p "Add competency" at bounding box center [608, 191] width 55 height 10
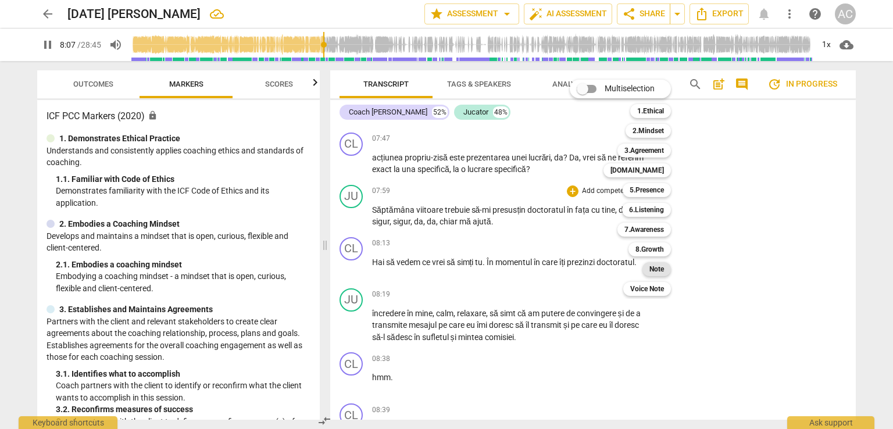
click at [651, 271] on b "Note" at bounding box center [657, 269] width 15 height 14
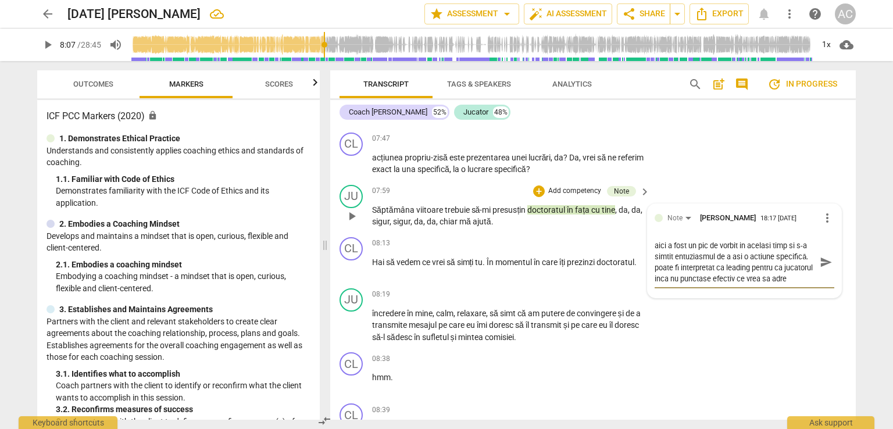
scroll to position [9, 0]
click at [827, 261] on span "send" at bounding box center [826, 262] width 13 height 13
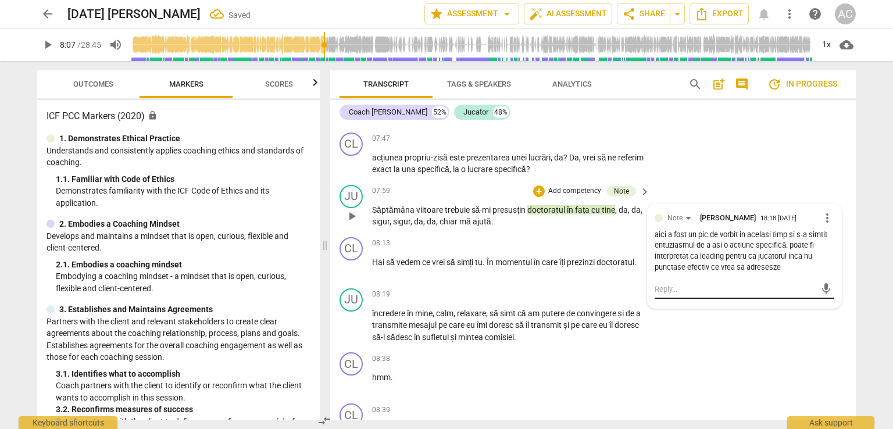
scroll to position [0, 0]
click at [40, 47] on span "play_arrow" at bounding box center [47, 45] width 21 height 14
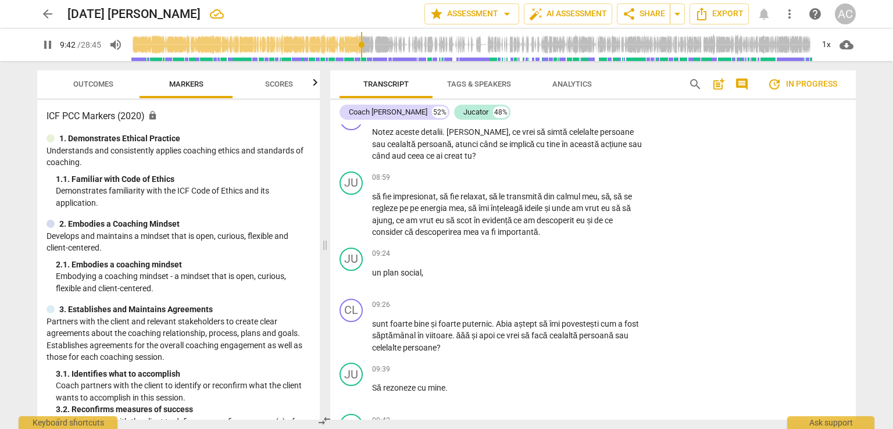
scroll to position [2584, 0]
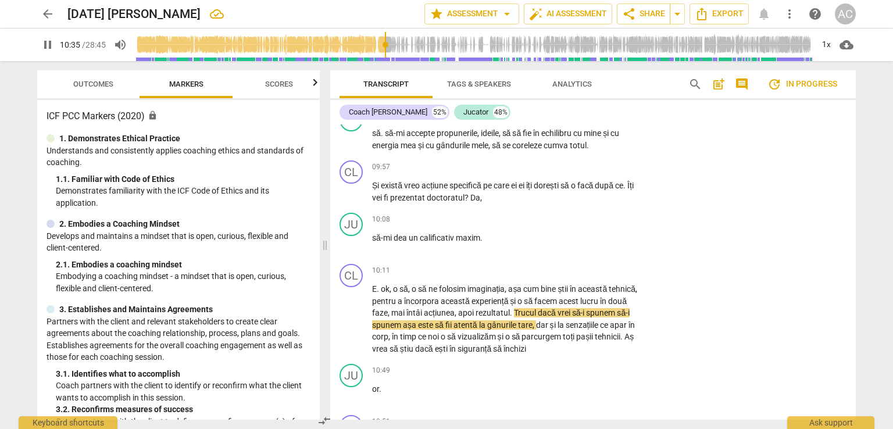
click at [45, 41] on span "pause" at bounding box center [48, 45] width 14 height 14
